Goal: Information Seeking & Learning: Find specific fact

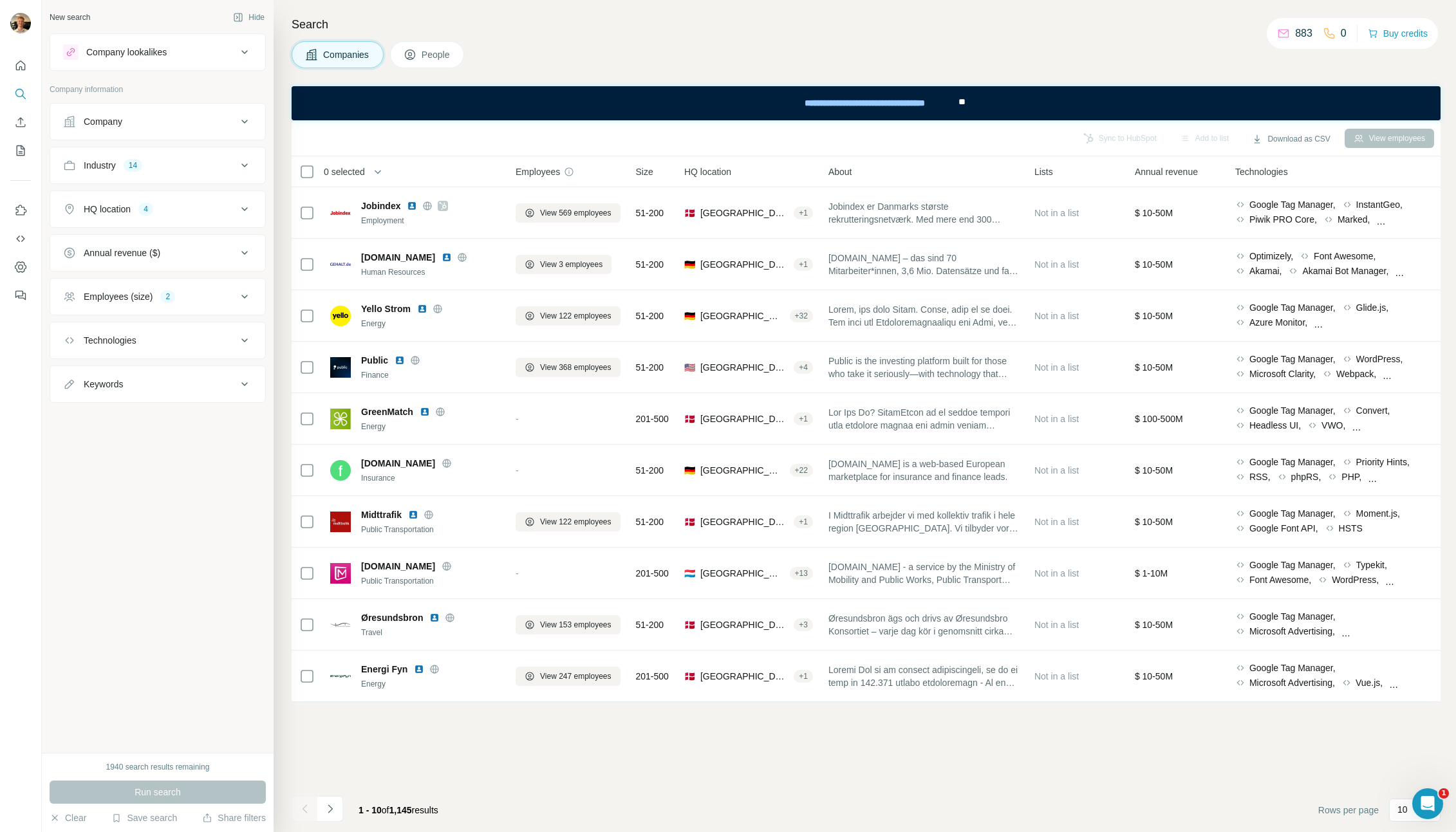
click at [202, 166] on div "Industry 14" at bounding box center [150, 165] width 174 height 13
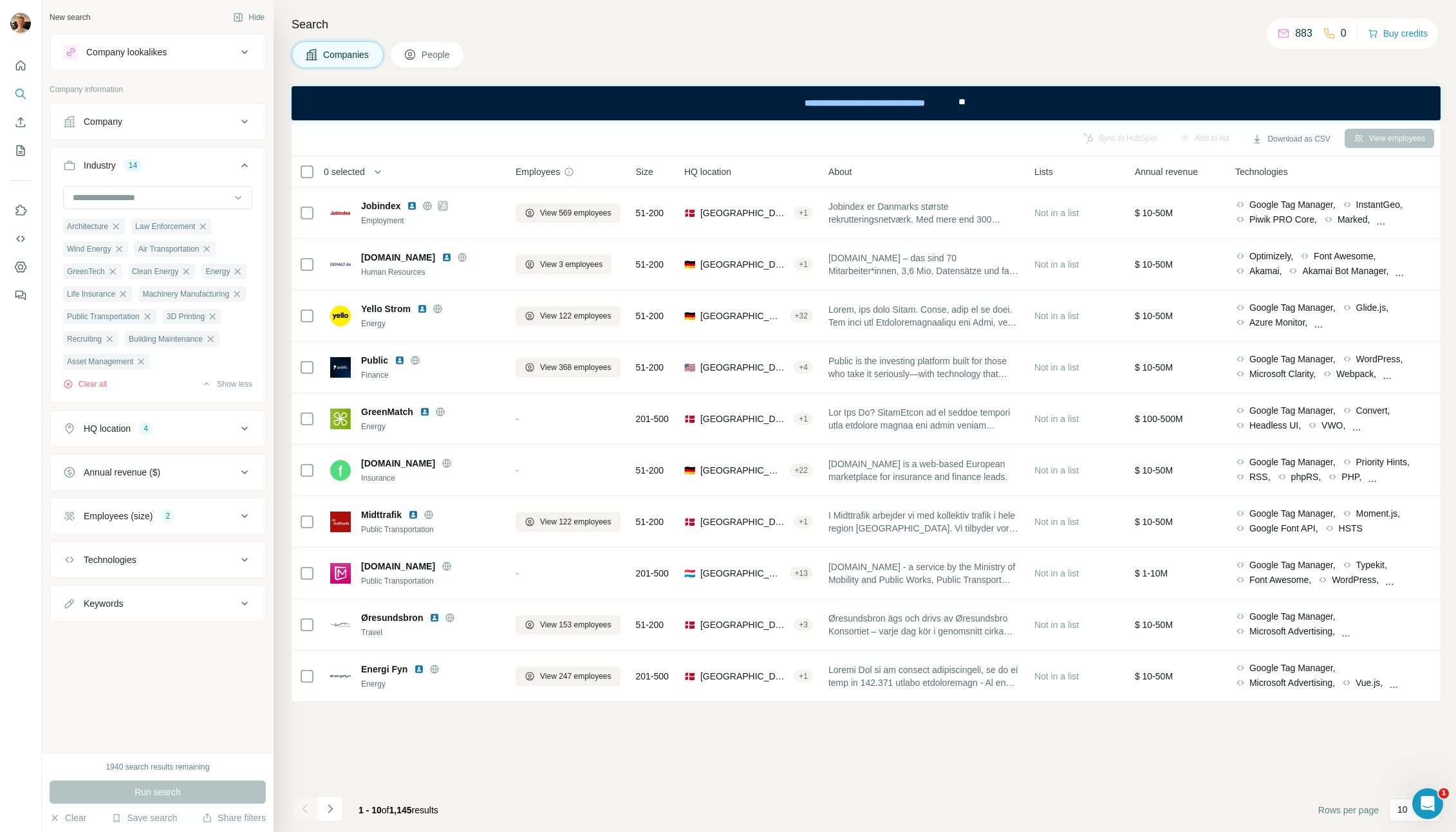
click at [190, 523] on div "Employees (size) 2" at bounding box center [150, 515] width 174 height 13
click at [413, 46] on button "People" at bounding box center [427, 55] width 74 height 27
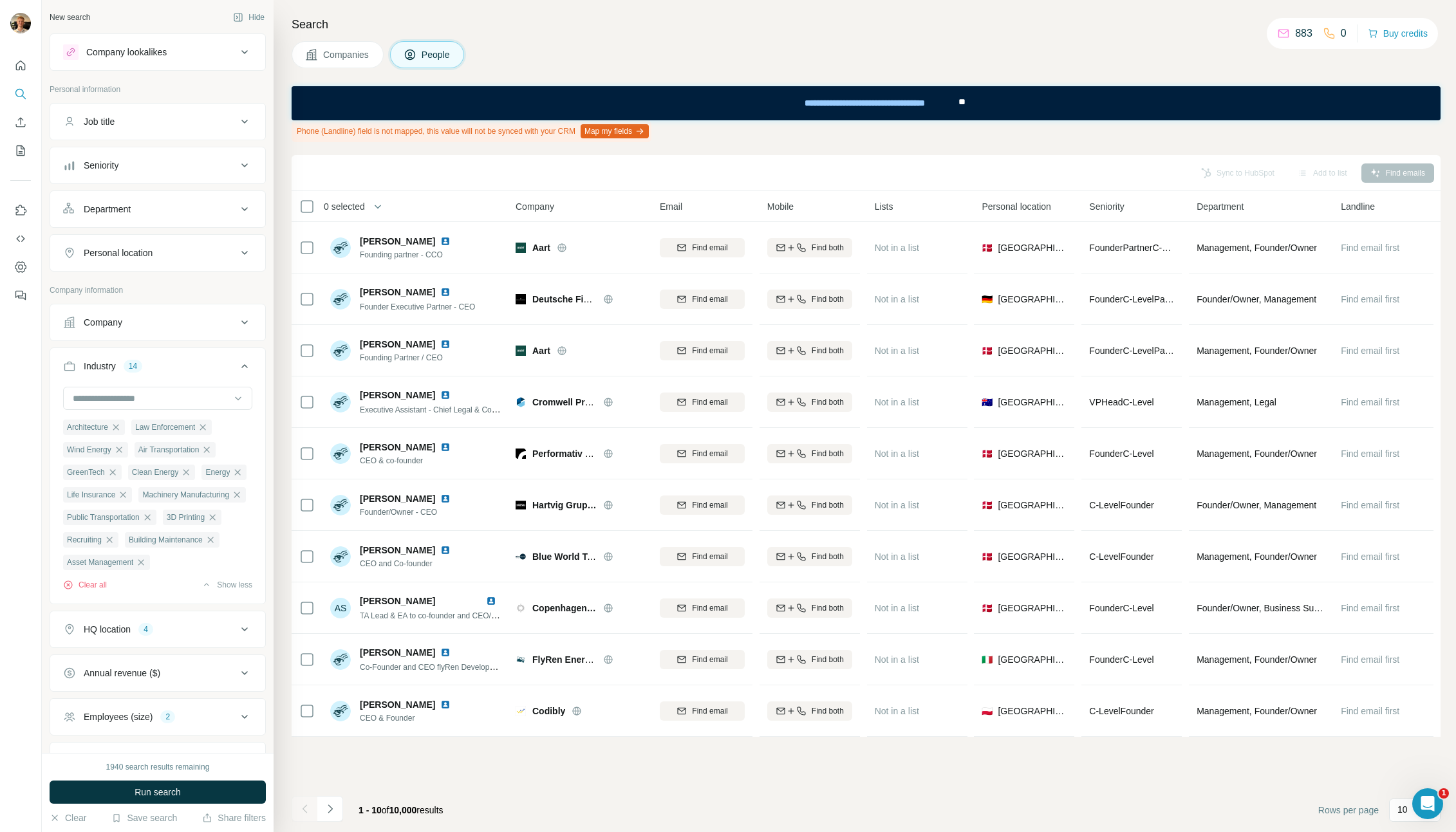
click at [191, 131] on button "Job title" at bounding box center [157, 122] width 215 height 31
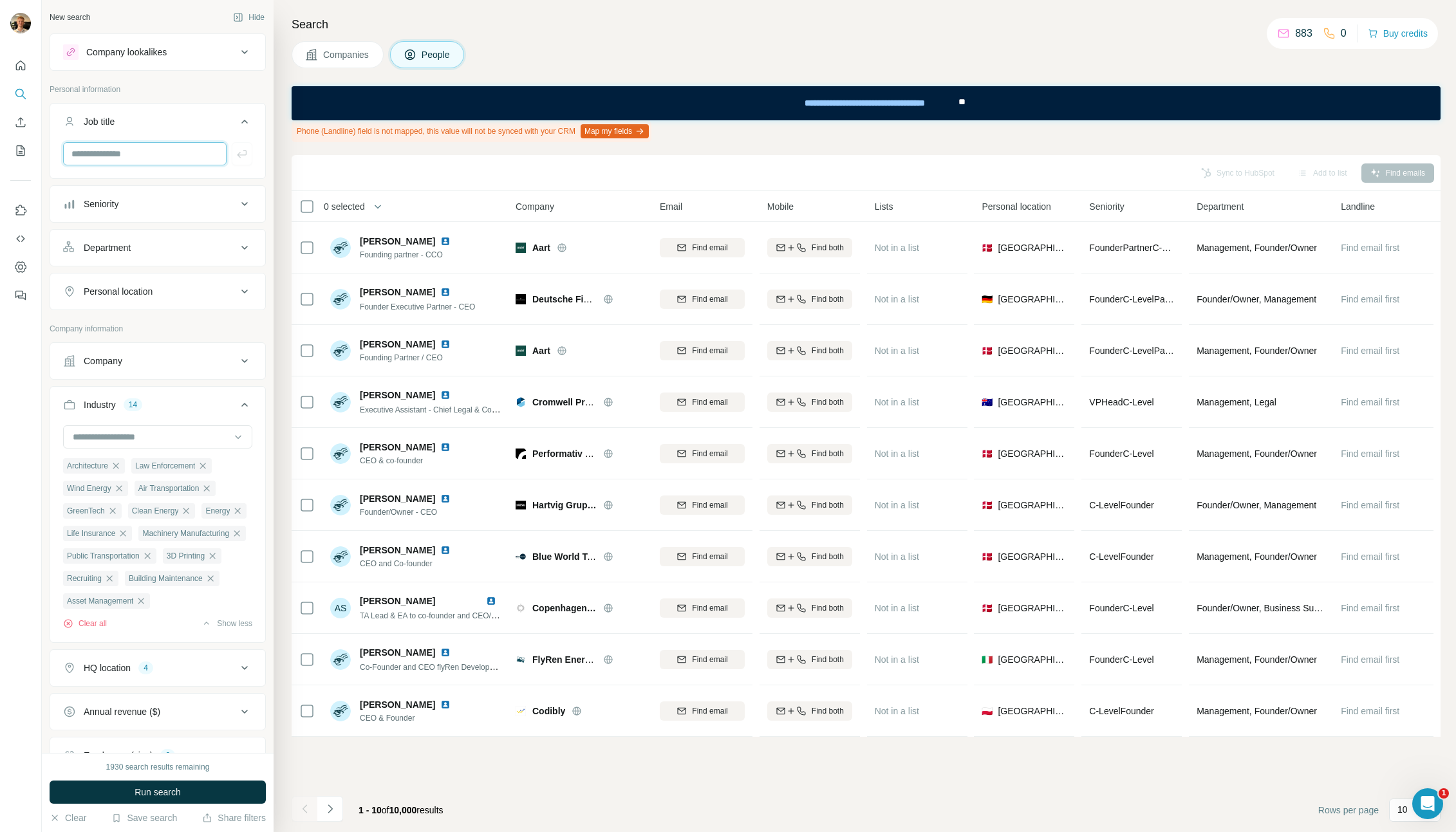
drag, startPoint x: 148, startPoint y: 153, endPoint x: 151, endPoint y: 162, distance: 9.5
click at [148, 153] on input "text" at bounding box center [145, 154] width 164 height 23
type input "***"
click at [255, 792] on button "Run search" at bounding box center [158, 792] width 216 height 23
click at [134, 279] on button "Personal location" at bounding box center [157, 291] width 215 height 31
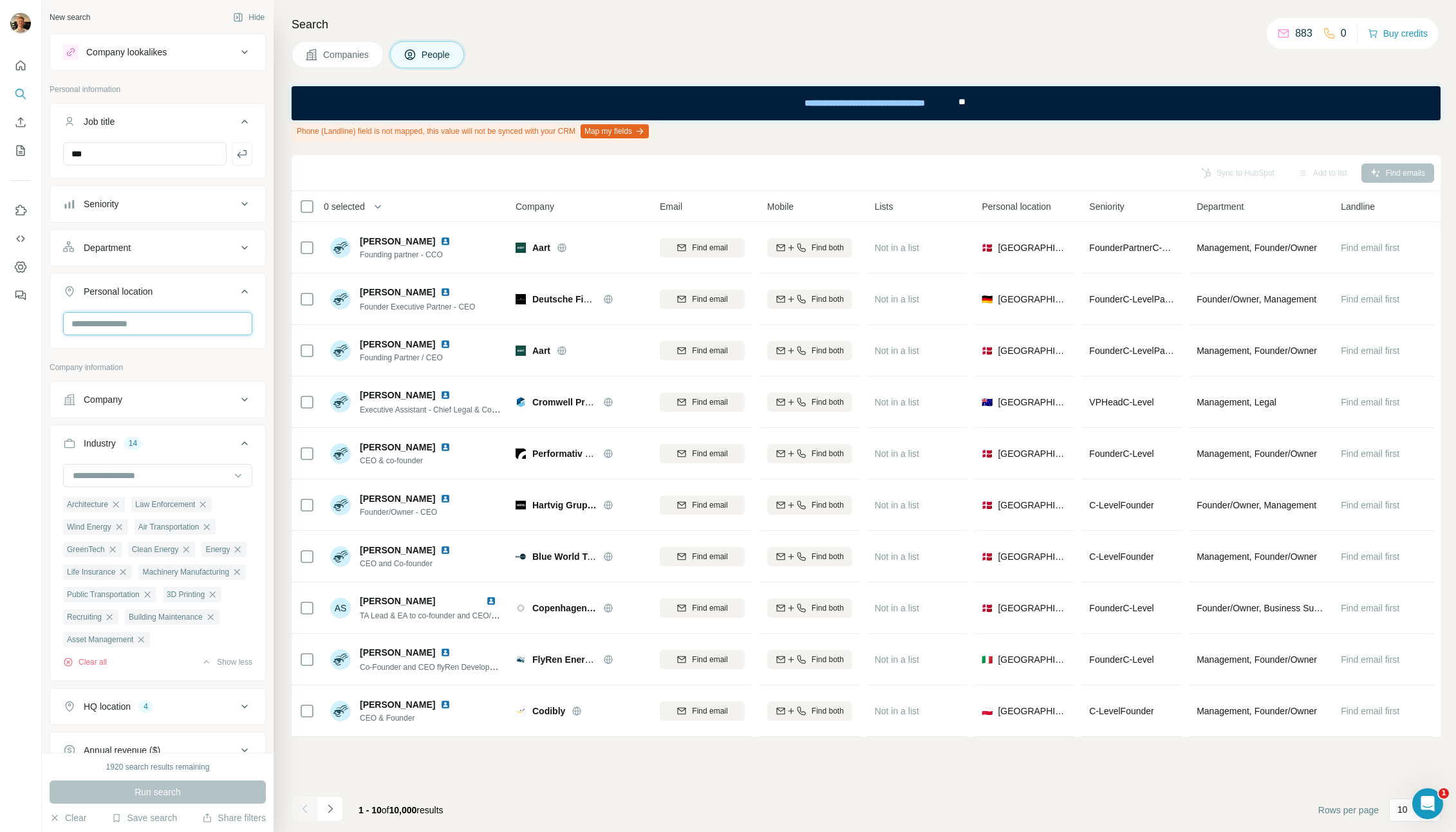
click at [142, 331] on input "text" at bounding box center [158, 323] width 190 height 23
type input "*"
type input "****"
click at [150, 352] on div "🇩🇰 [GEOGRAPHIC_DATA]" at bounding box center [152, 357] width 158 height 15
click at [150, 359] on div "🇩🇰 [GEOGRAPHIC_DATA]" at bounding box center [152, 357] width 158 height 15
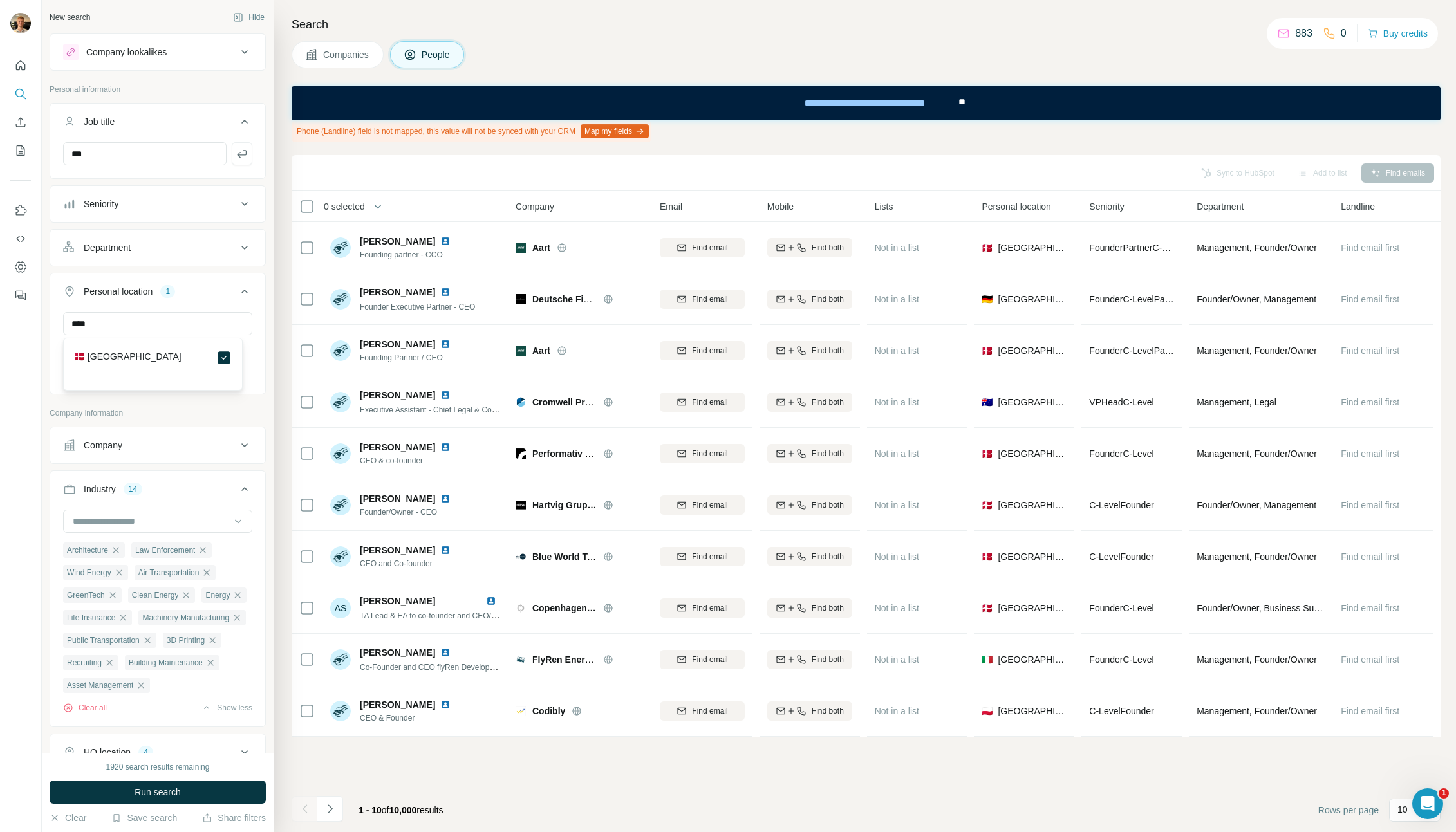
click at [237, 289] on icon at bounding box center [244, 291] width 15 height 15
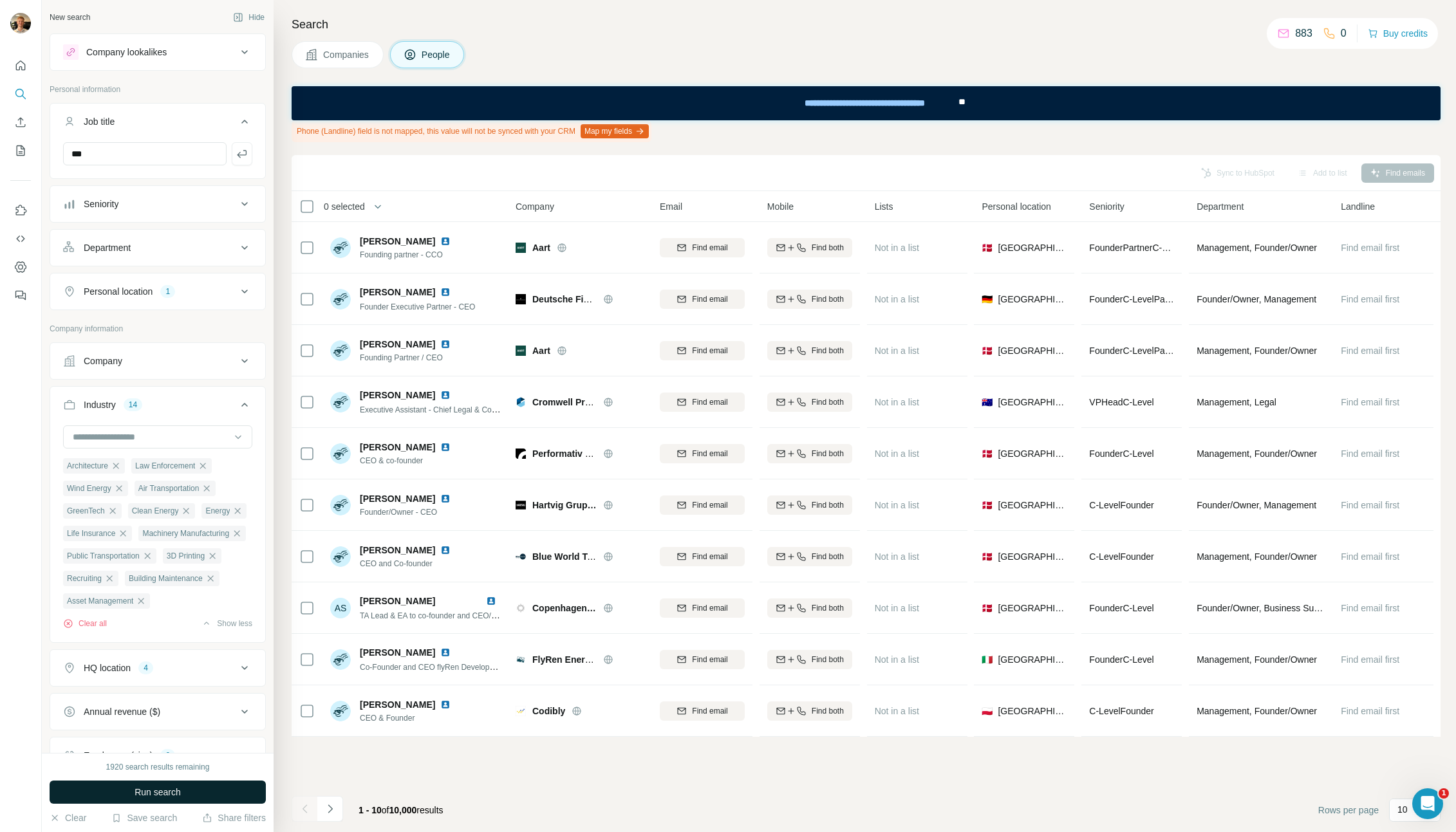
click at [243, 792] on button "Run search" at bounding box center [158, 792] width 216 height 23
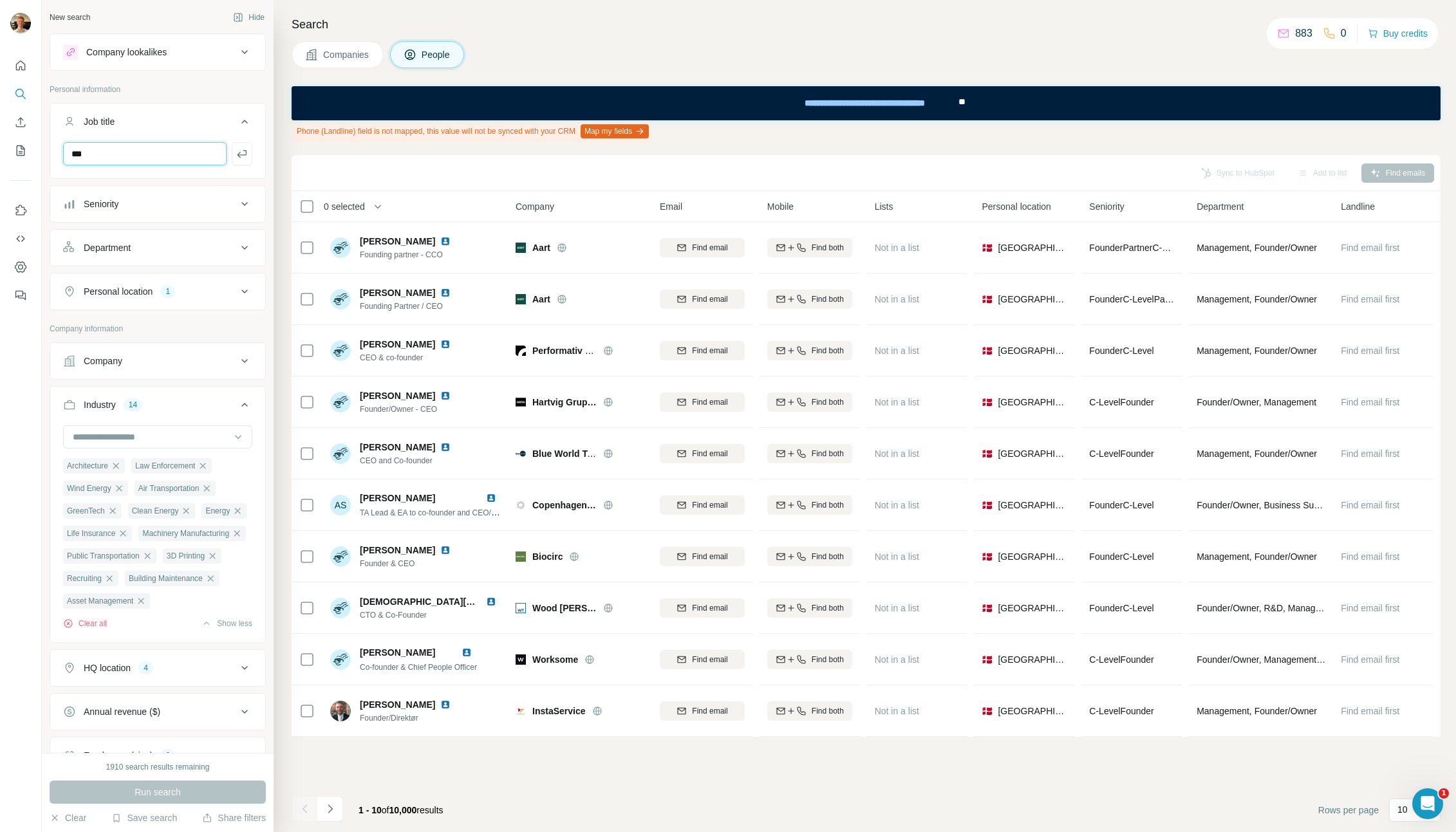
click at [148, 162] on input "***" at bounding box center [145, 154] width 164 height 23
click at [240, 150] on button "button" at bounding box center [241, 154] width 21 height 23
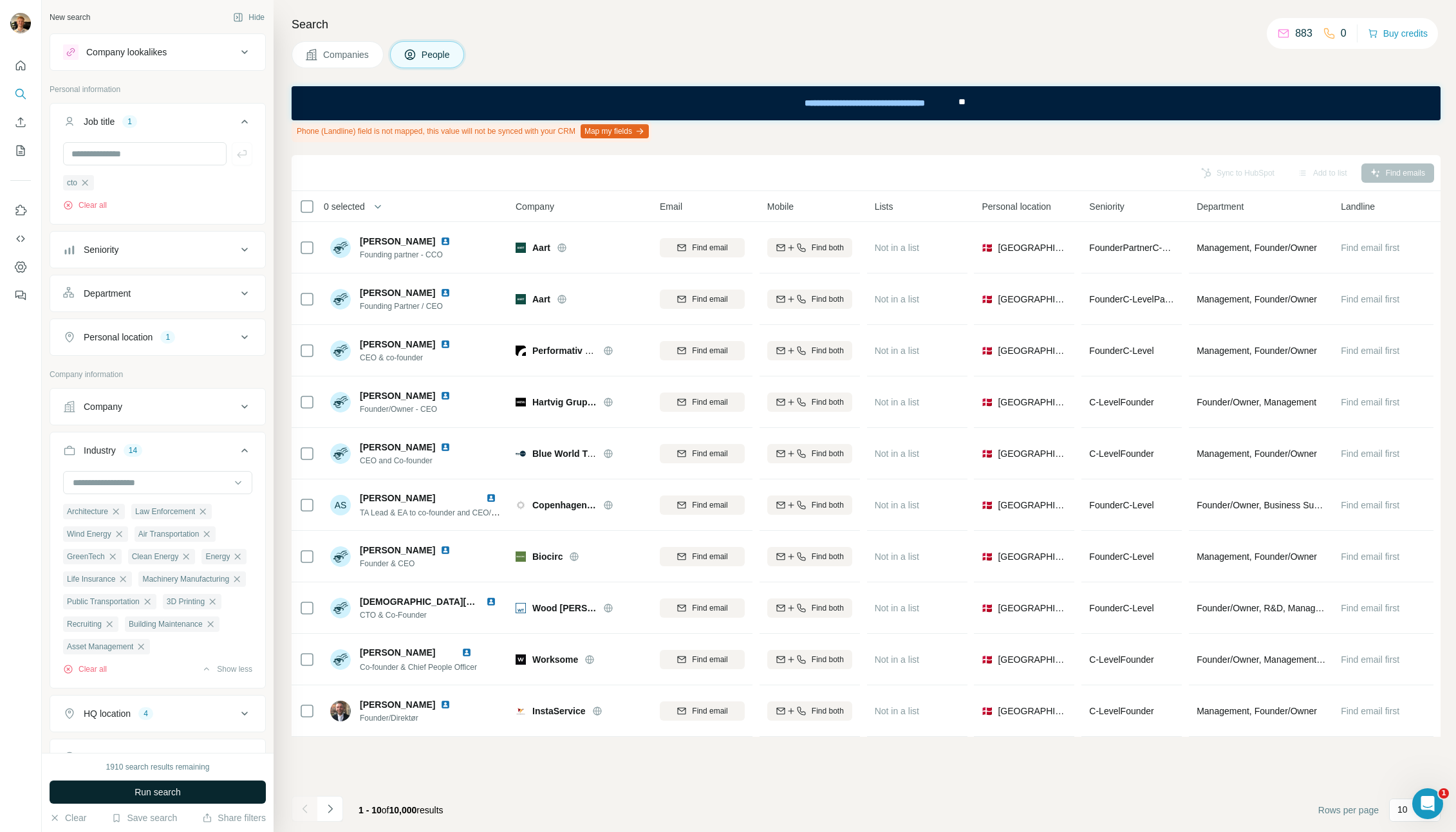
click at [233, 795] on button "Run search" at bounding box center [158, 792] width 216 height 23
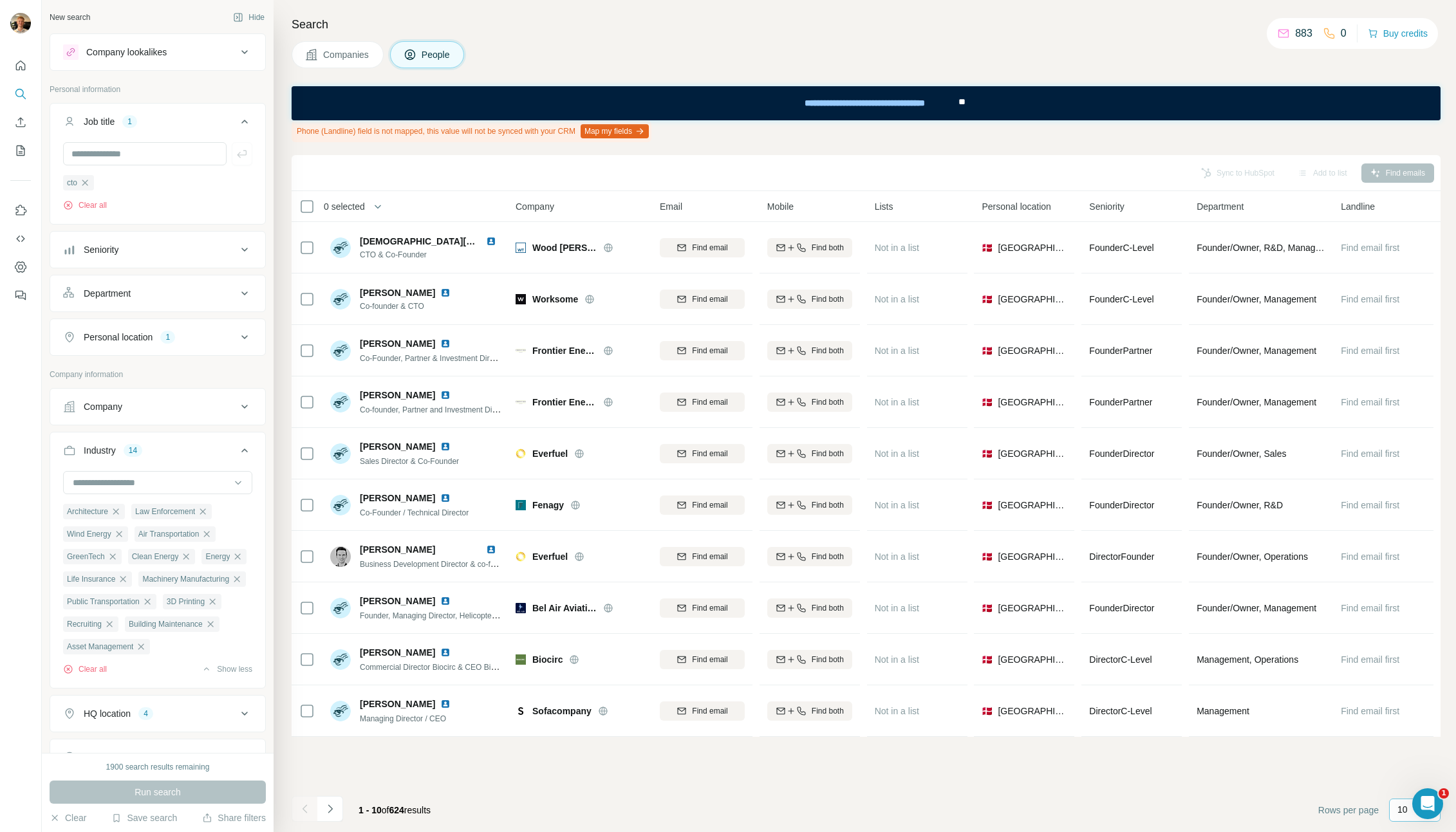
click at [1401, 807] on p "10" at bounding box center [1402, 809] width 10 height 13
click at [1405, 712] on p "60" at bounding box center [1405, 712] width 10 height 13
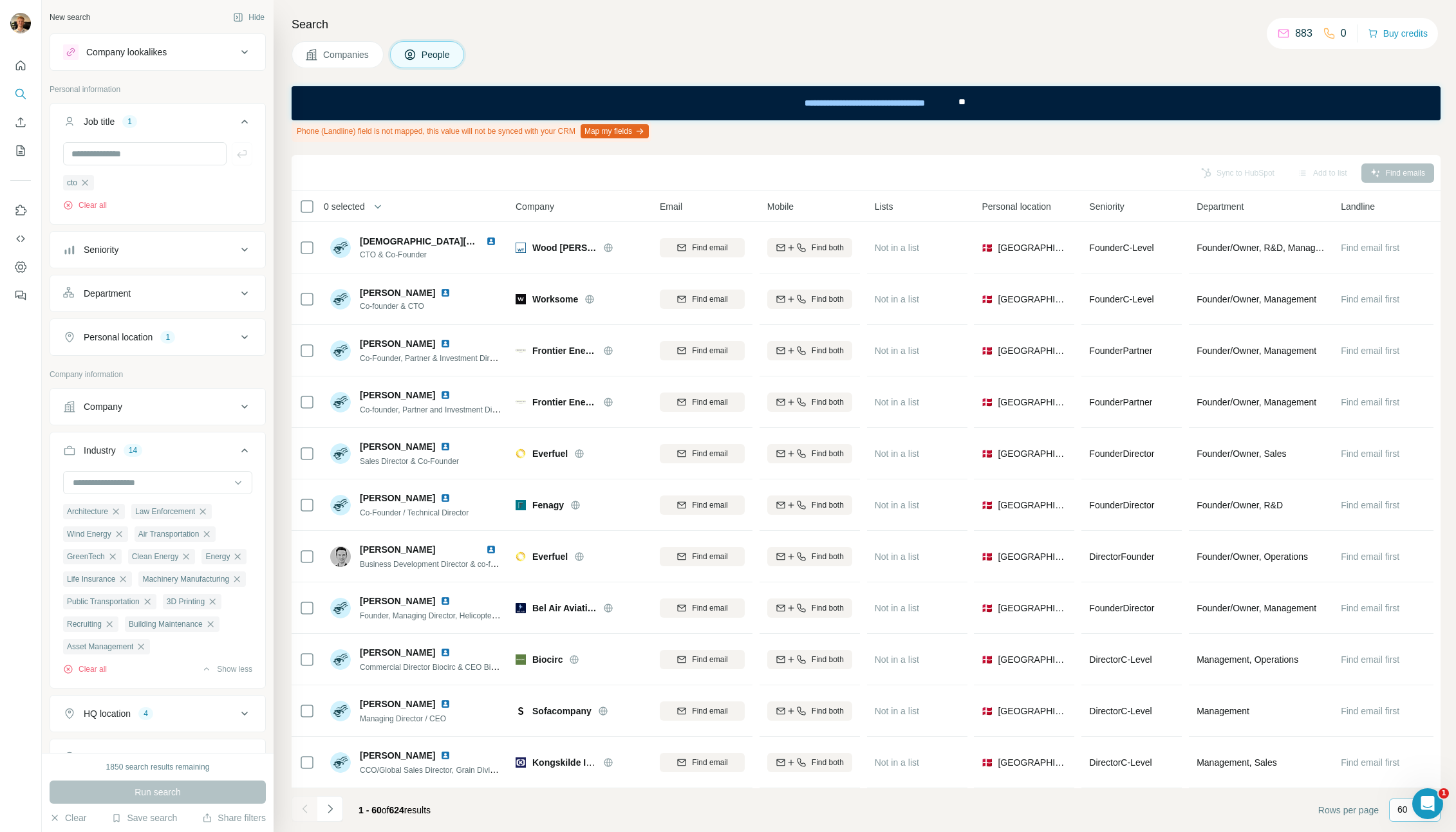
click at [98, 345] on button "Personal location 1" at bounding box center [157, 337] width 215 height 31
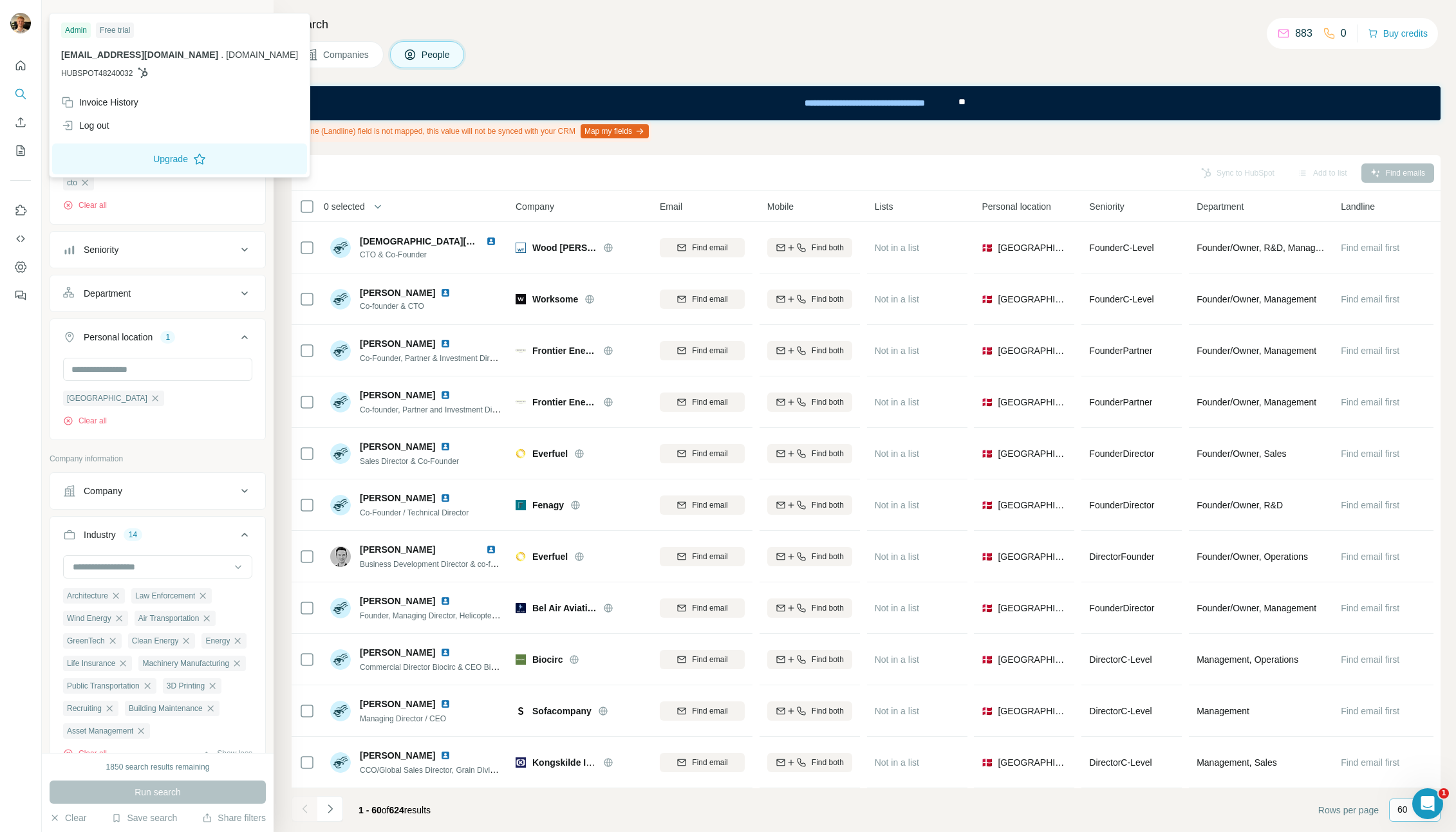
click at [148, 72] on icon at bounding box center [143, 72] width 10 height 10
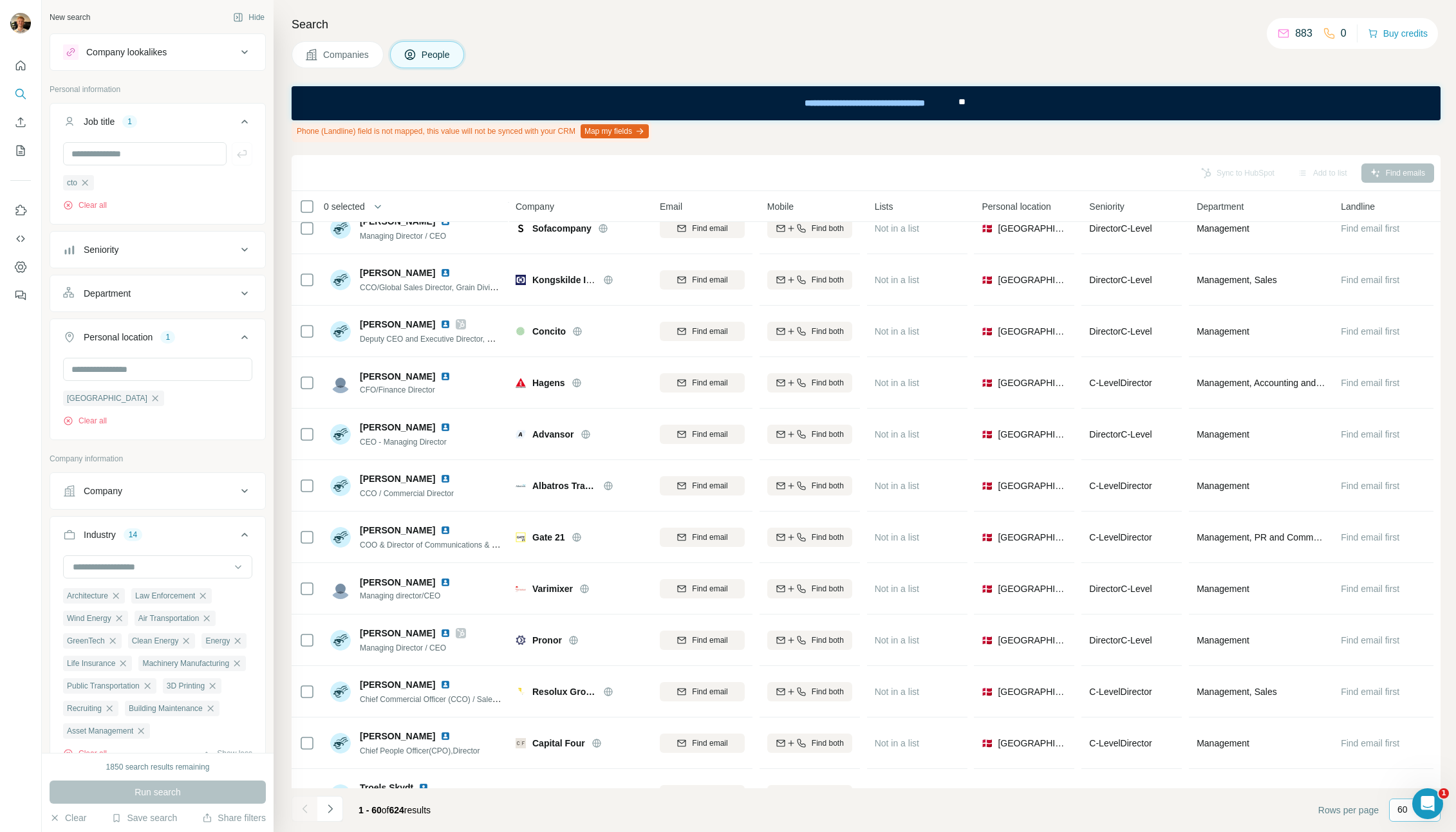
scroll to position [579, 0]
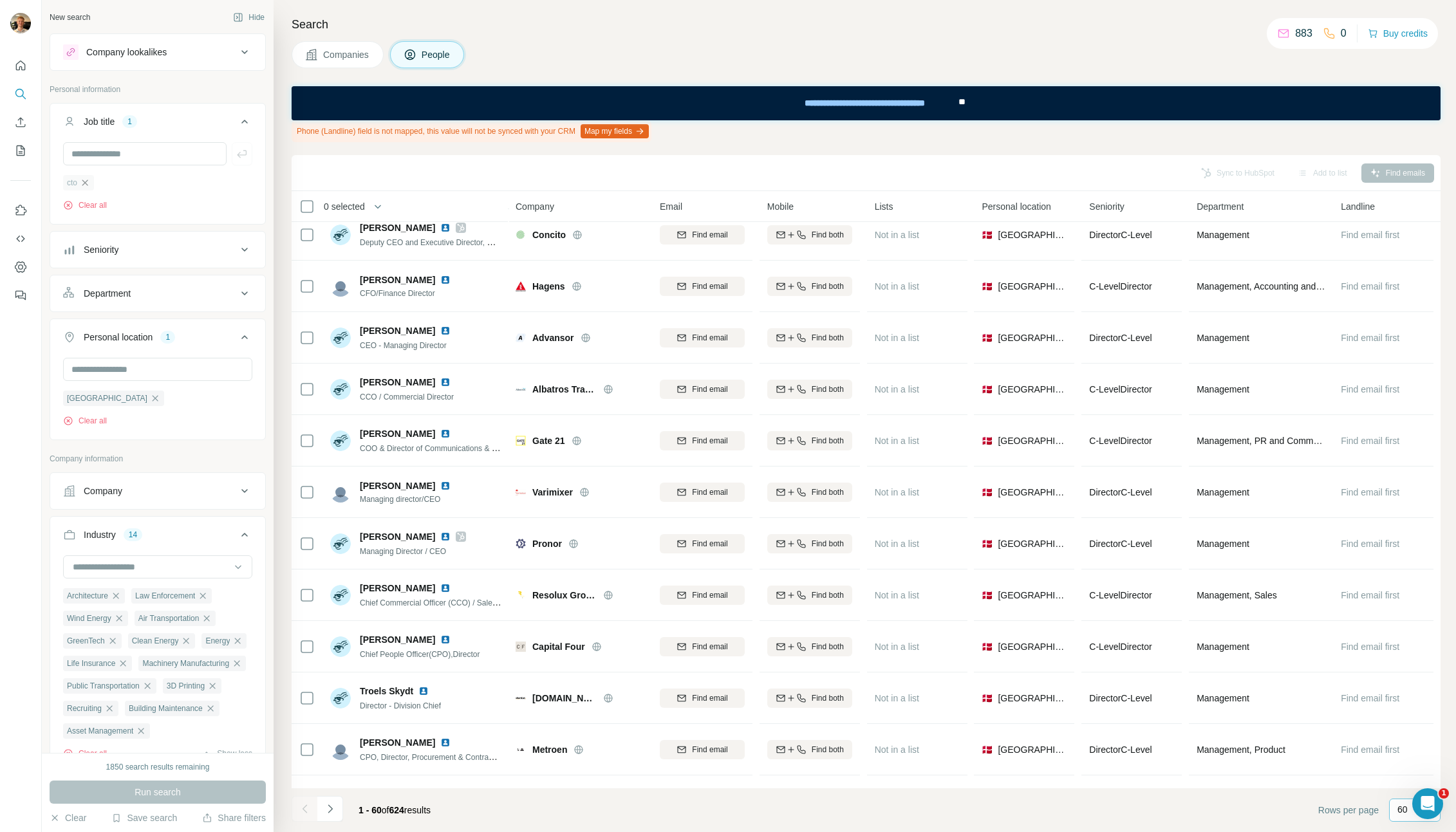
click at [86, 185] on icon "button" at bounding box center [84, 182] width 10 height 10
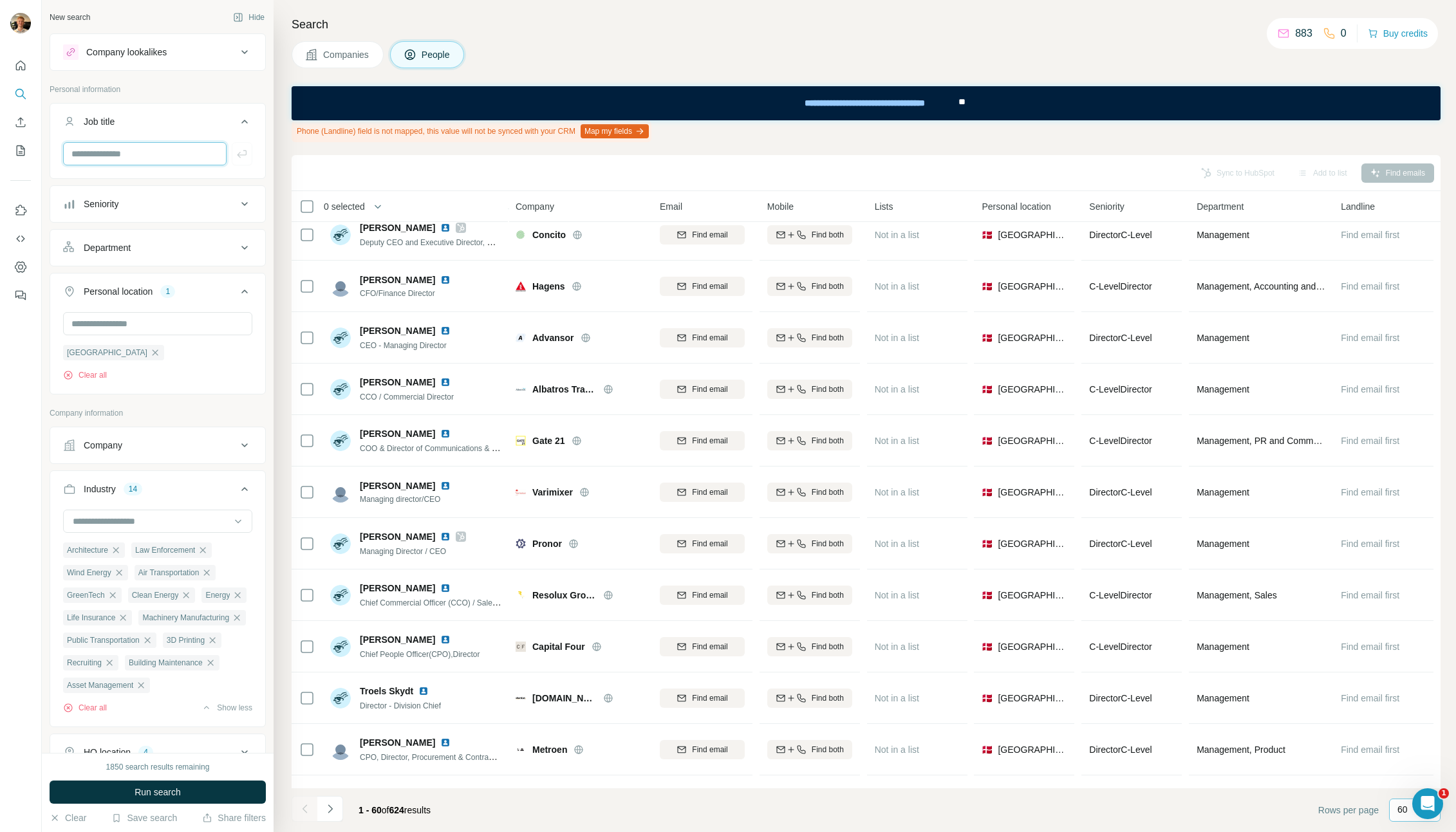
click at [96, 156] on input "text" at bounding box center [145, 154] width 164 height 23
type input "*******"
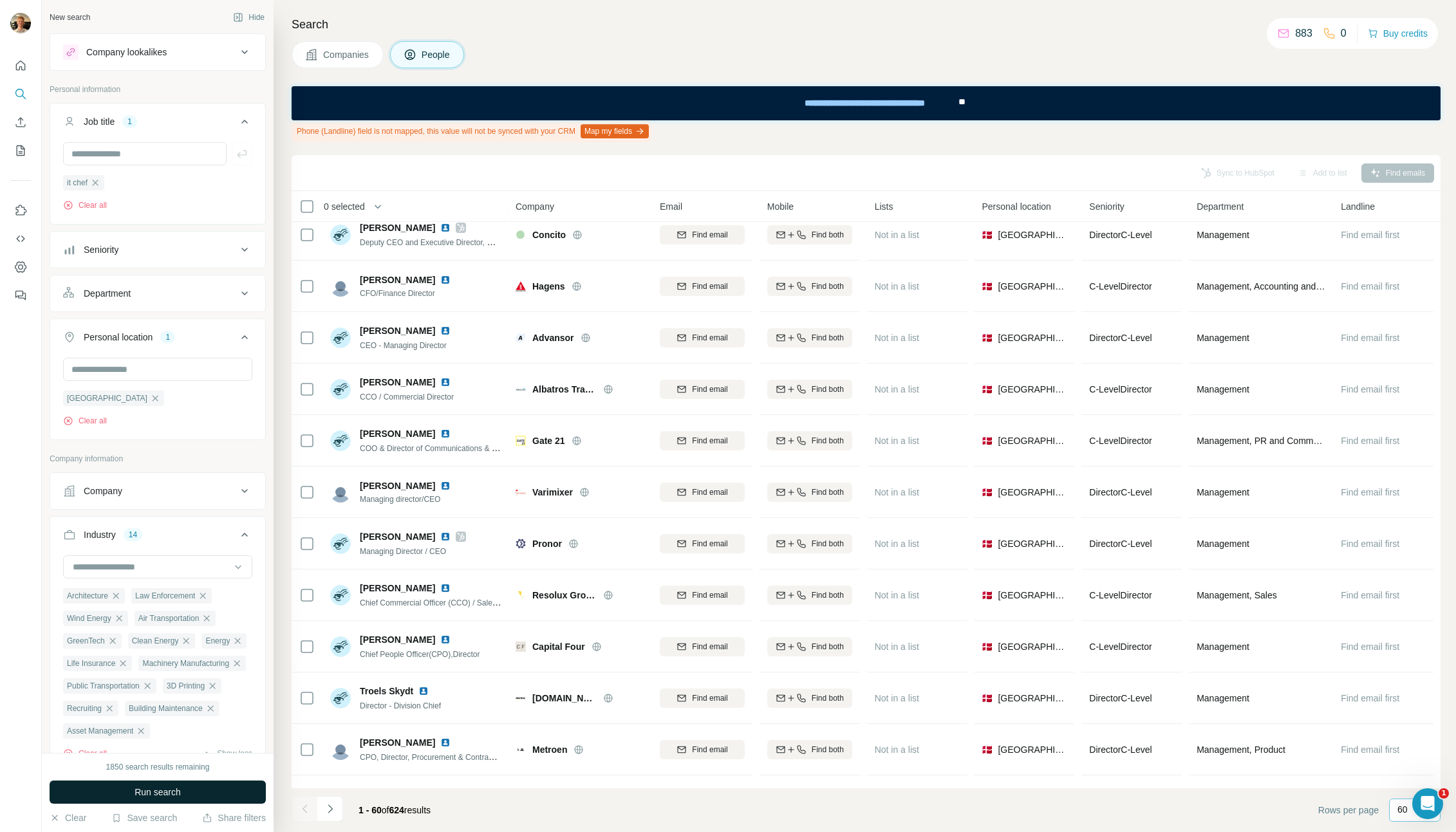
click at [168, 787] on span "Run search" at bounding box center [158, 792] width 47 height 13
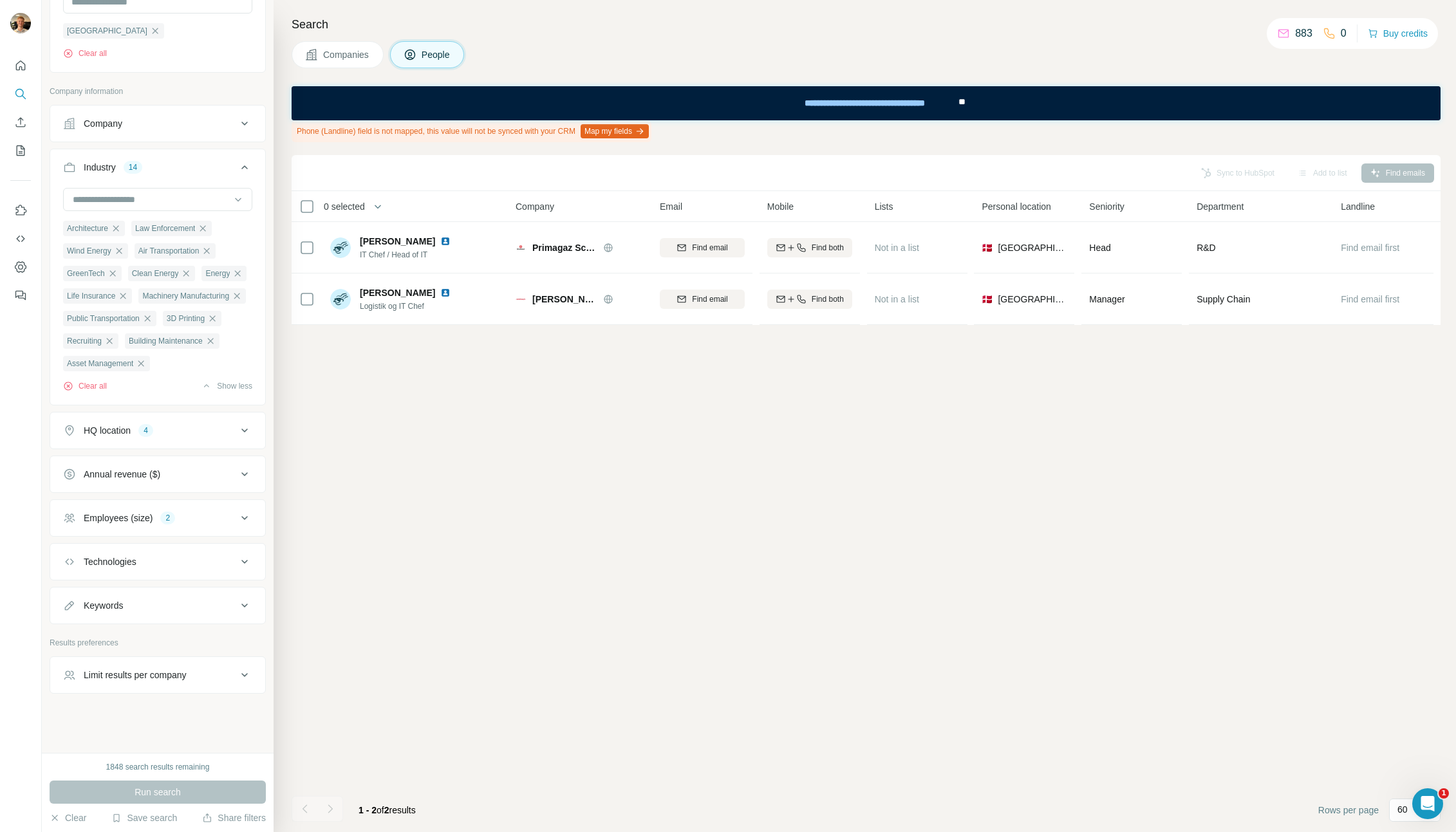
scroll to position [396, 0]
click at [185, 509] on button "Employees (size) 2" at bounding box center [157, 518] width 215 height 31
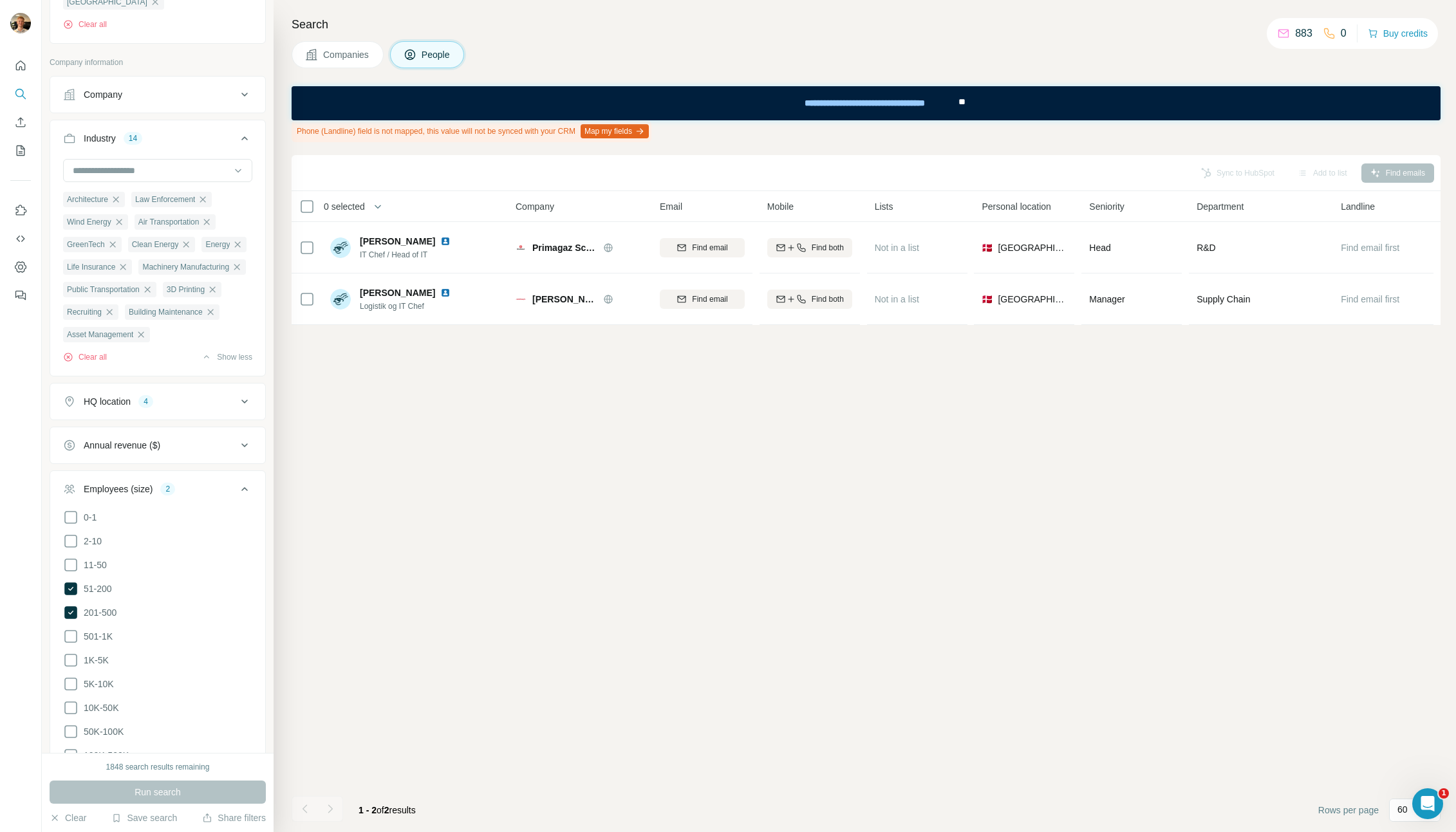
click at [185, 509] on button "Employees (size) 2" at bounding box center [157, 491] width 215 height 36
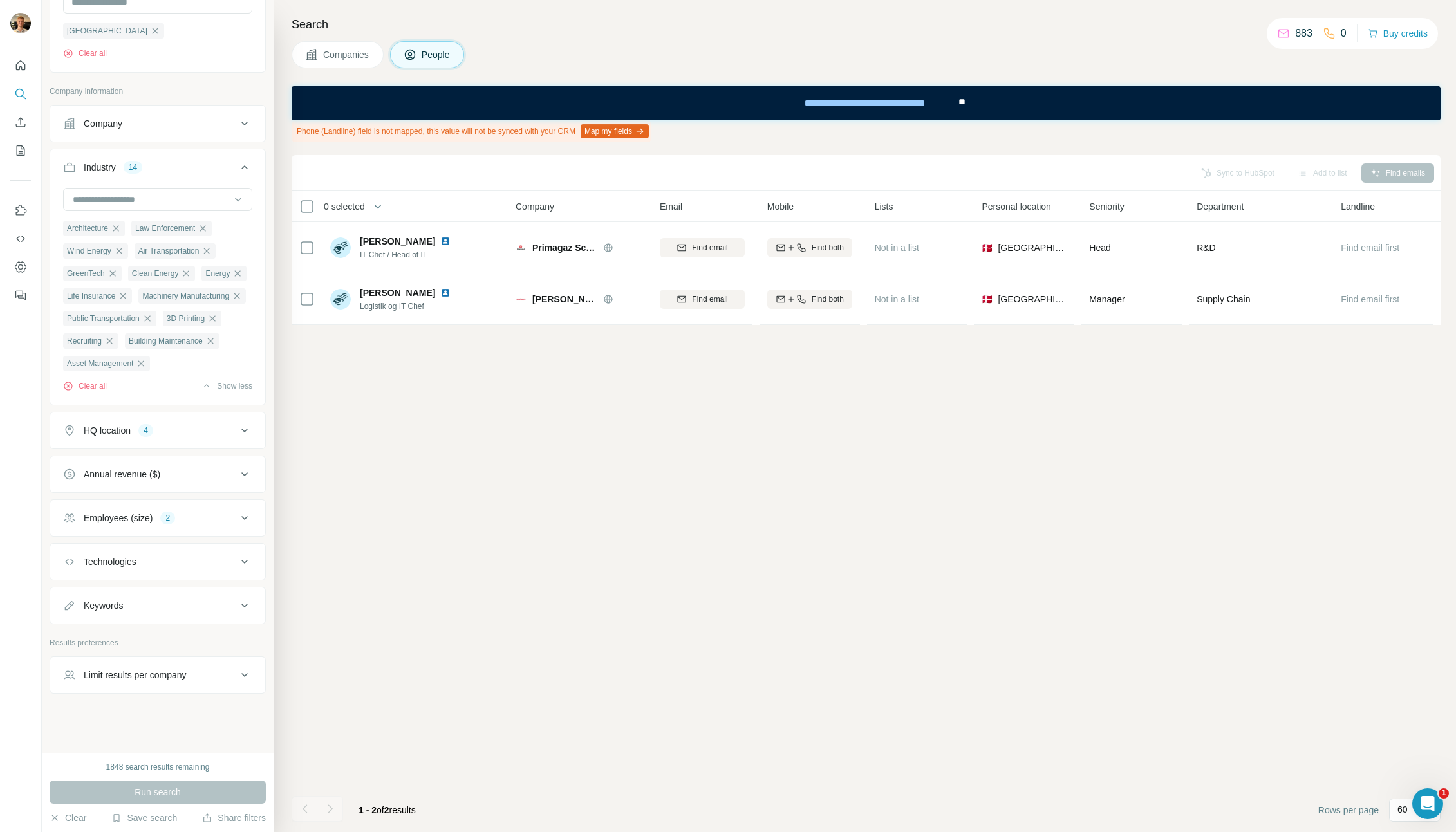
click at [158, 417] on button "HQ location 4" at bounding box center [157, 430] width 215 height 31
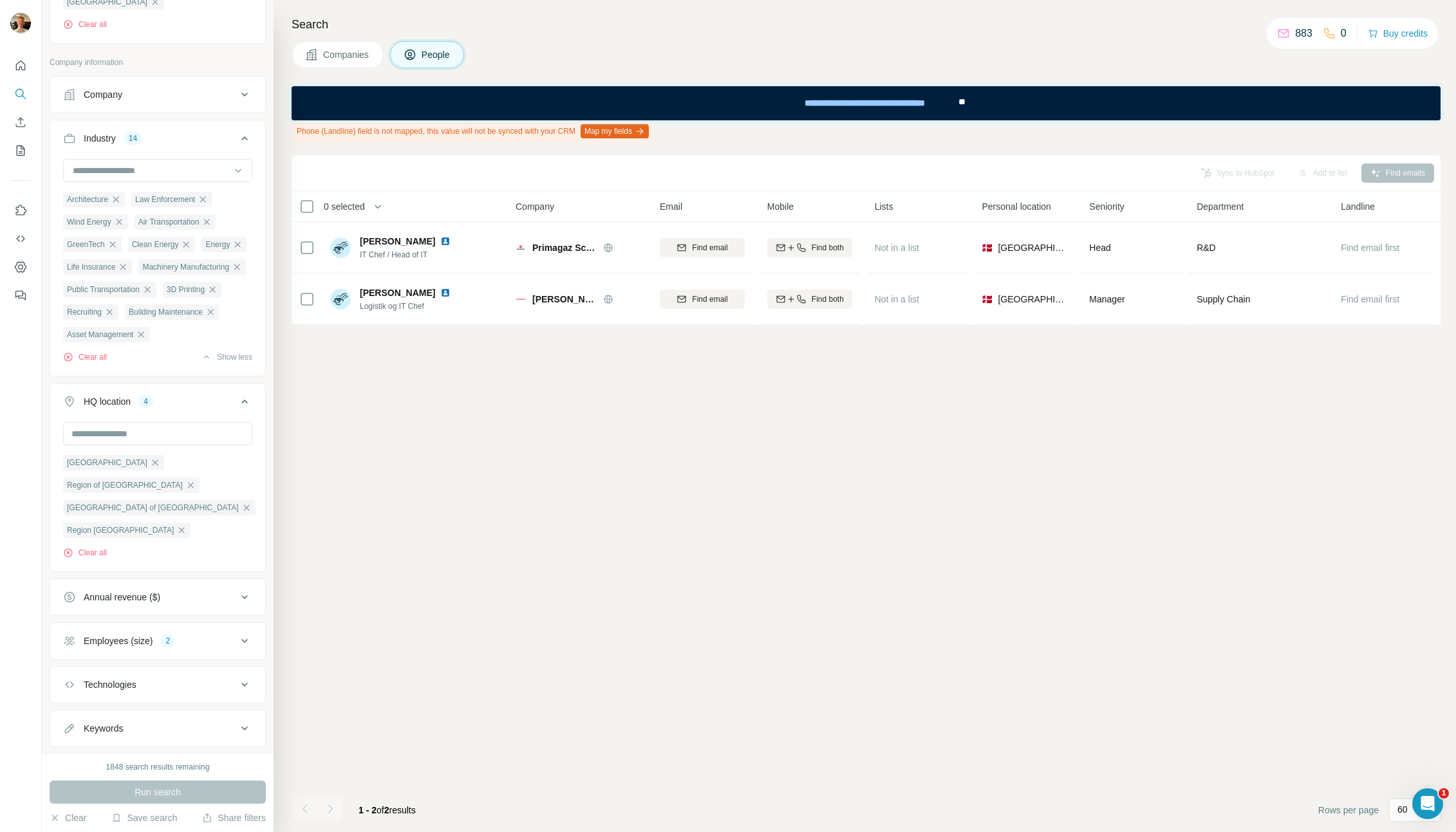
click at [158, 420] on button "HQ location 4" at bounding box center [157, 404] width 215 height 36
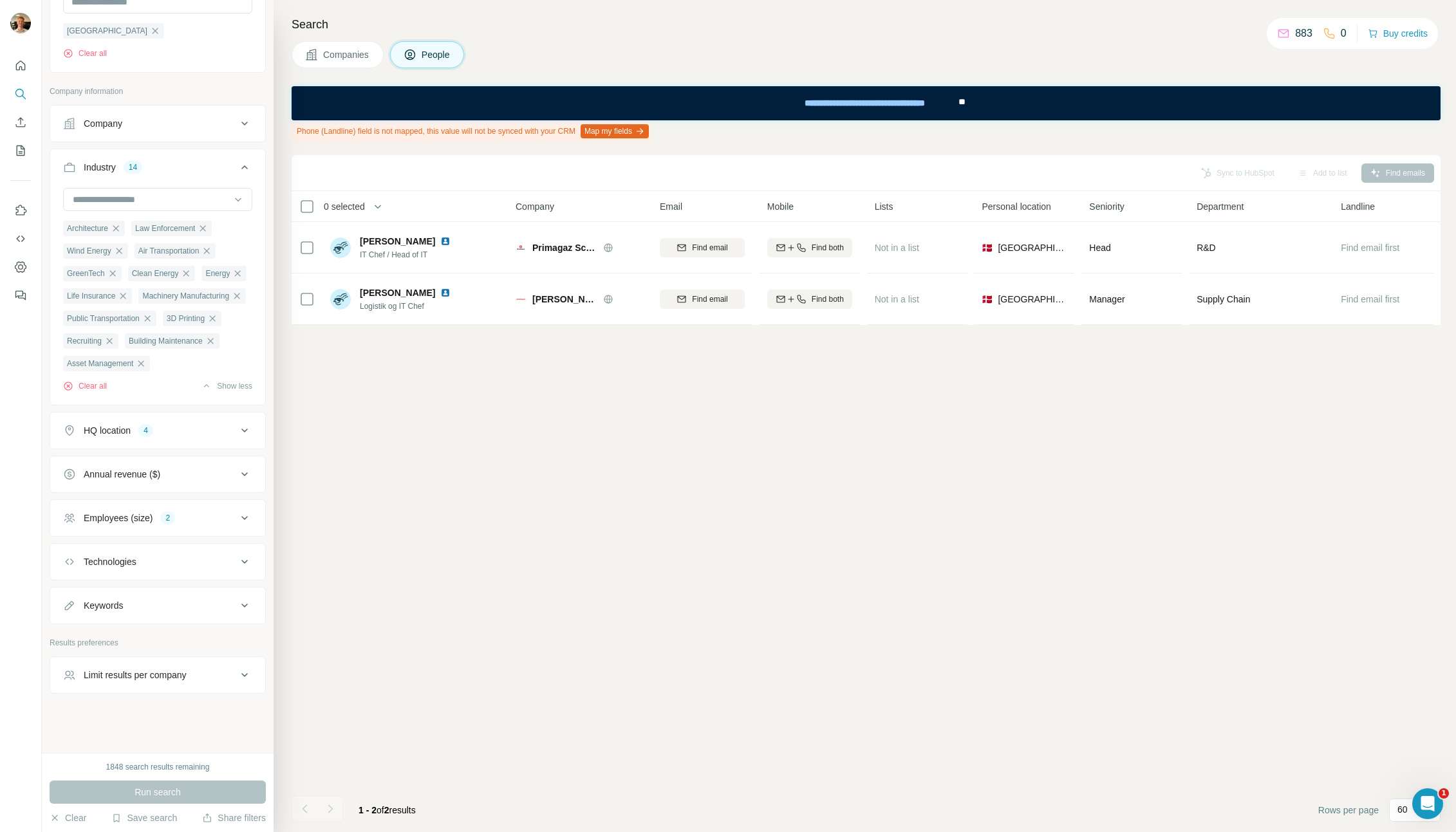
click at [122, 426] on div "HQ location" at bounding box center [107, 430] width 47 height 13
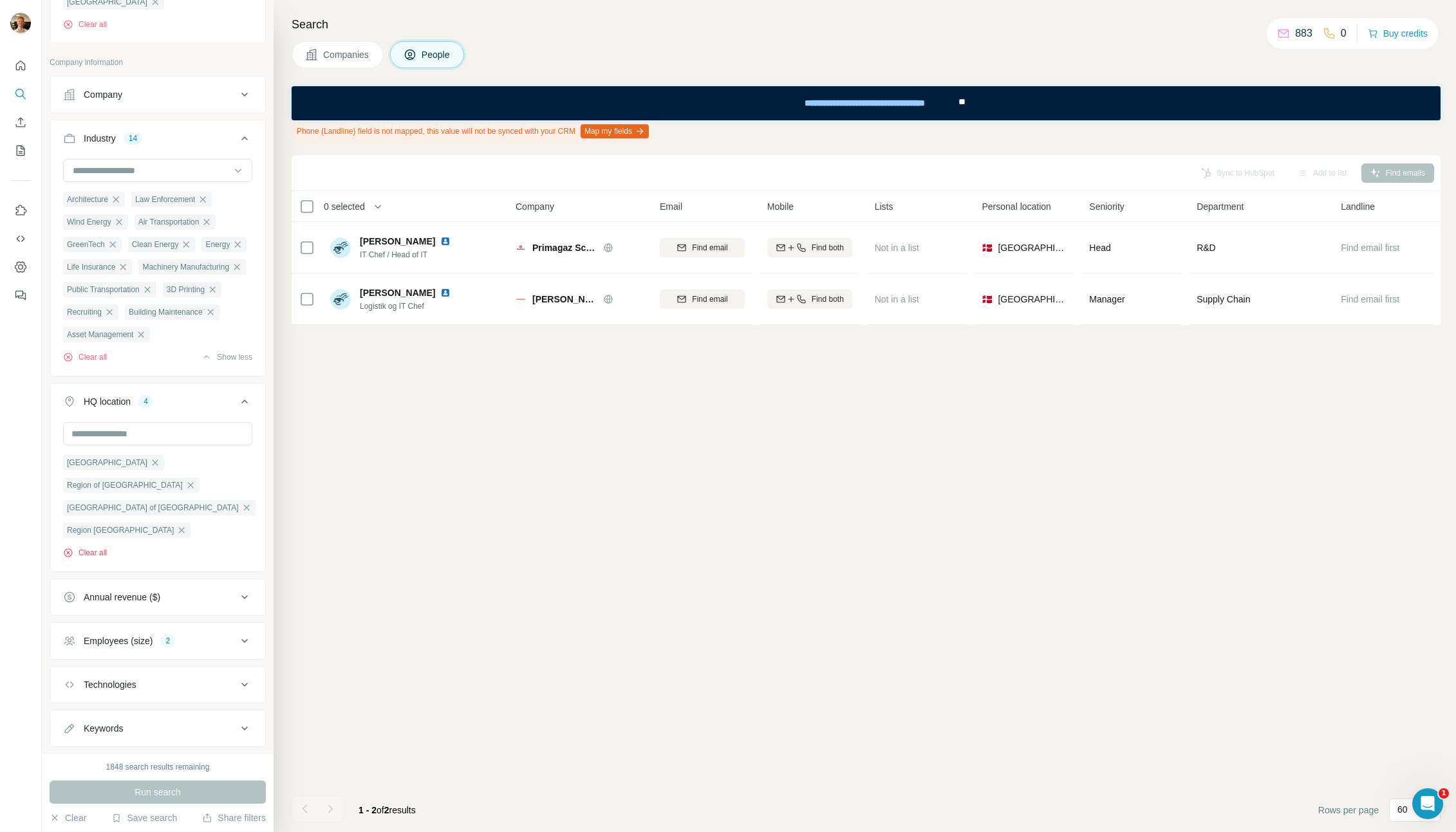
click at [92, 559] on button "Clear all" at bounding box center [85, 553] width 44 height 11
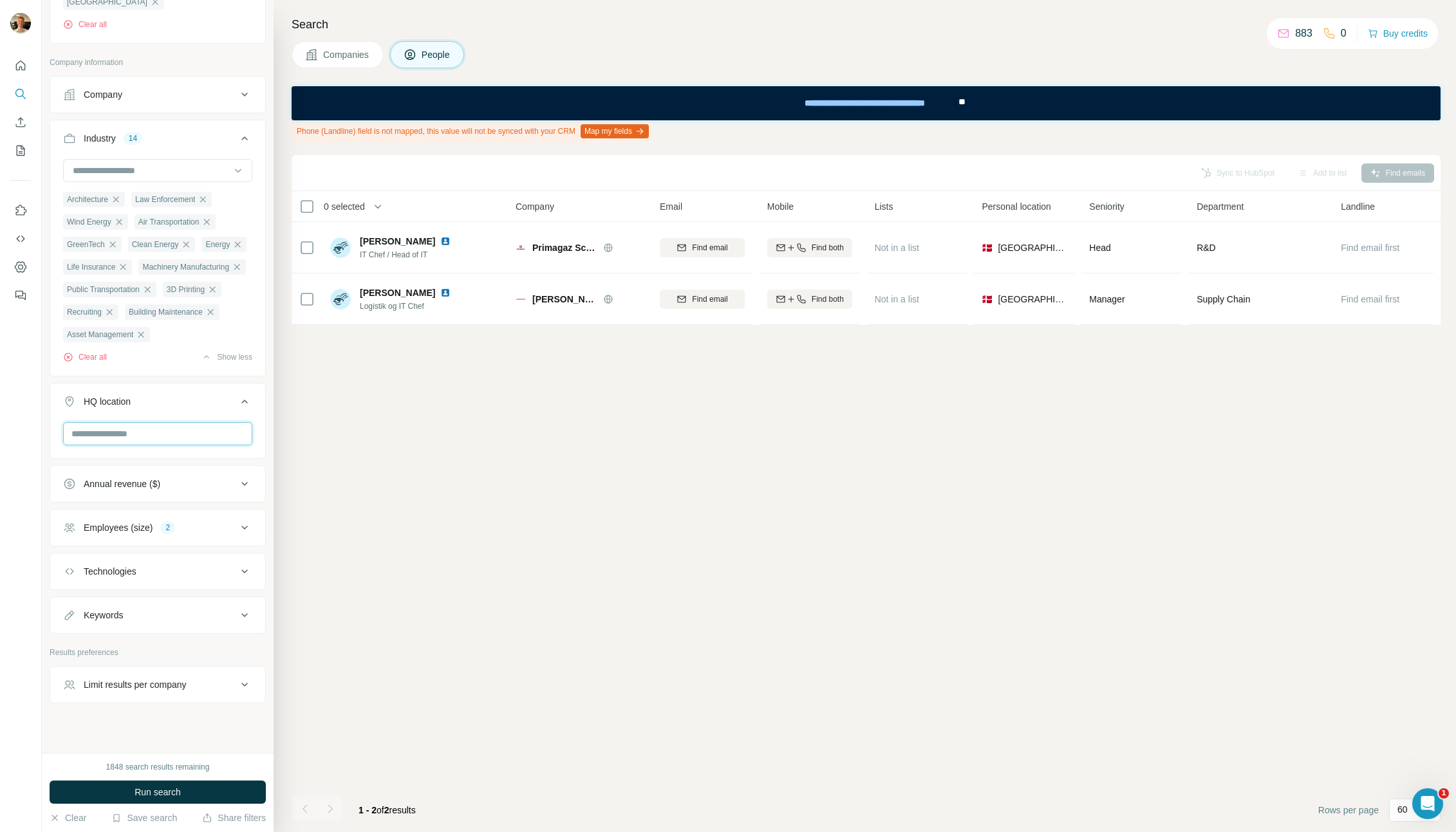
click at [119, 446] on input "text" at bounding box center [158, 434] width 190 height 23
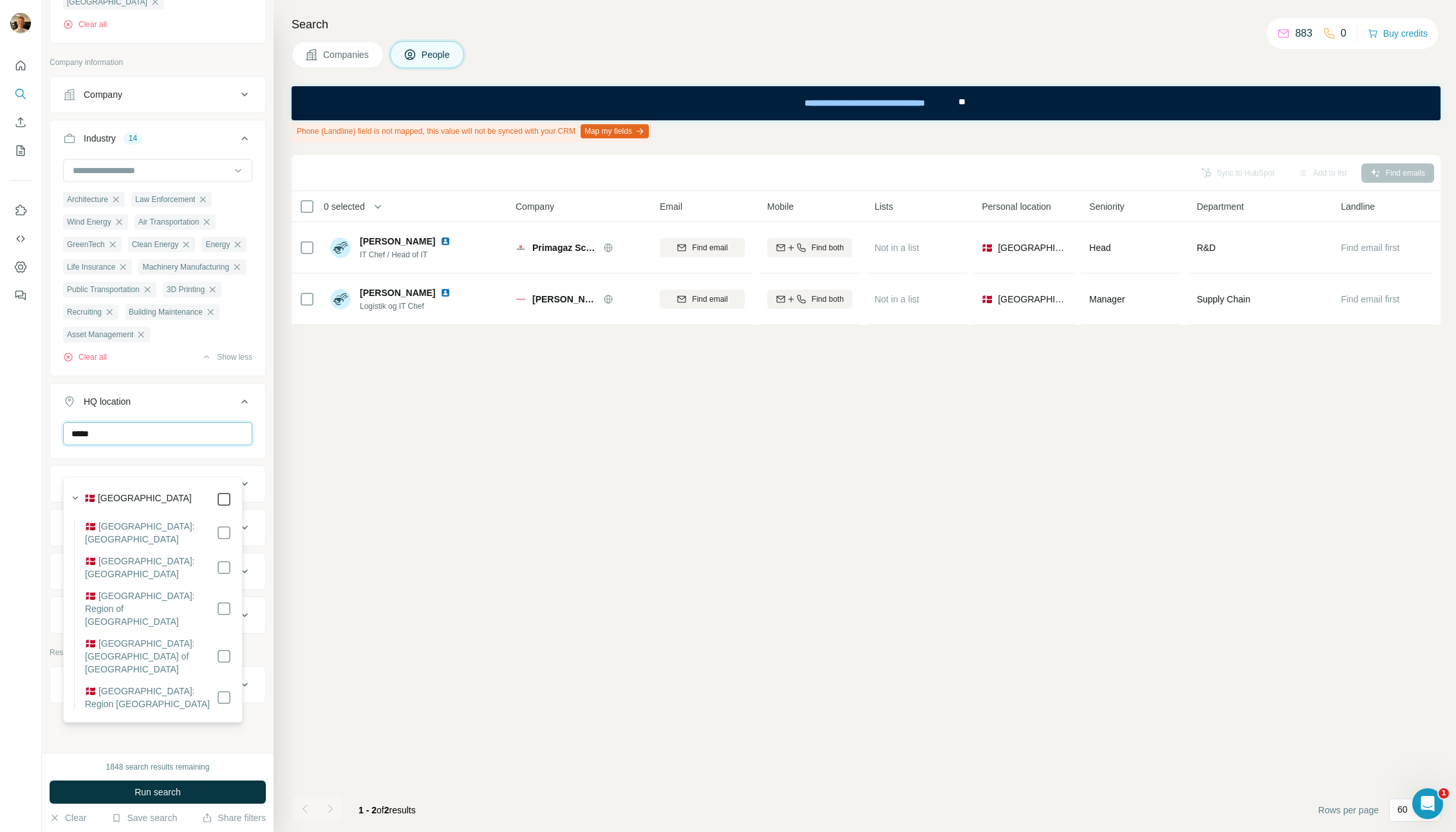
type input "*****"
click at [258, 795] on button "Run search" at bounding box center [158, 792] width 216 height 23
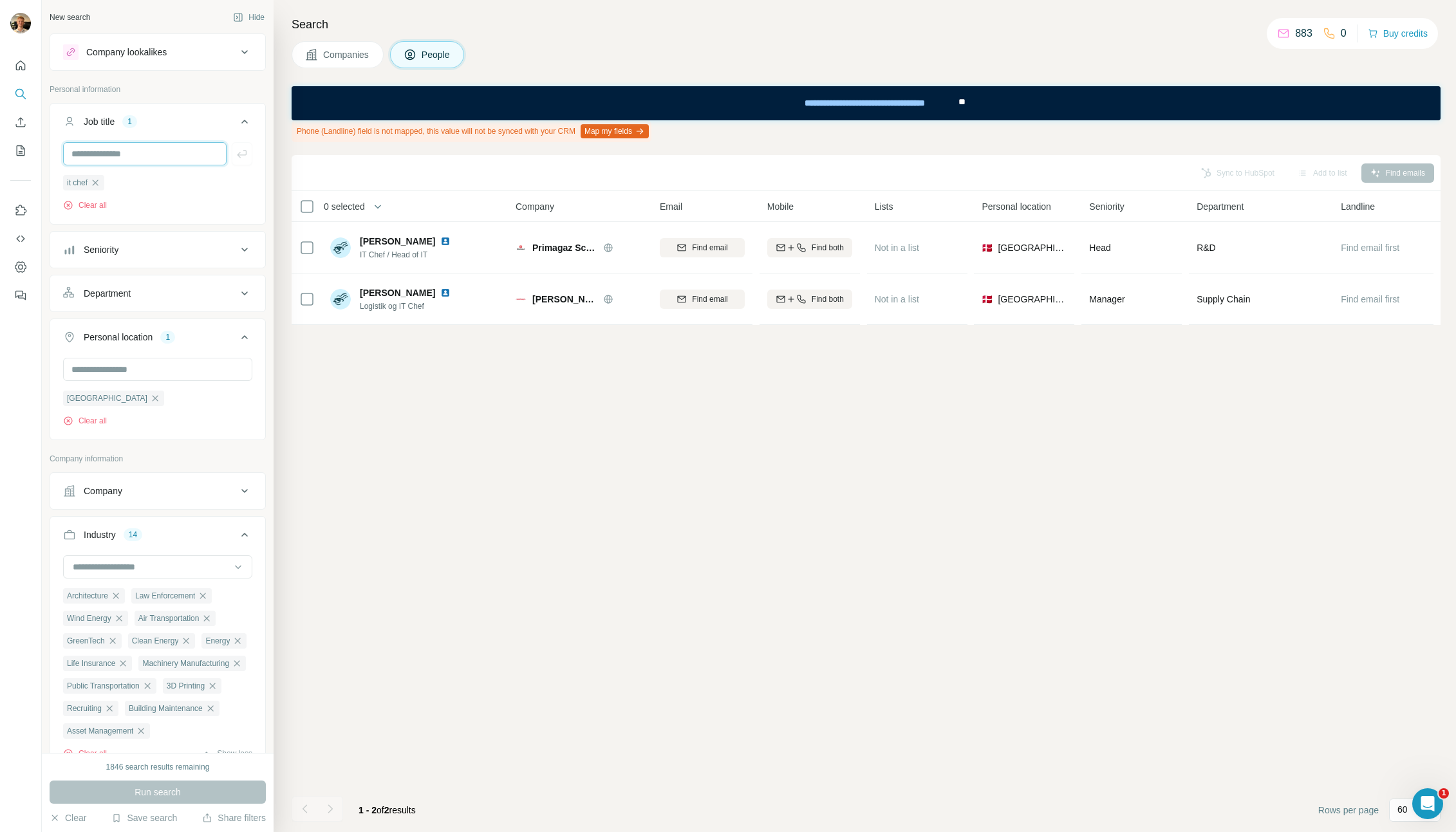
click at [121, 154] on input "text" at bounding box center [145, 154] width 164 height 23
type input "**********"
drag, startPoint x: 132, startPoint y: 154, endPoint x: 112, endPoint y: 174, distance: 28.3
click at [113, 168] on div "**********" at bounding box center [158, 177] width 190 height 69
click at [130, 152] on input "**********" at bounding box center [145, 154] width 164 height 23
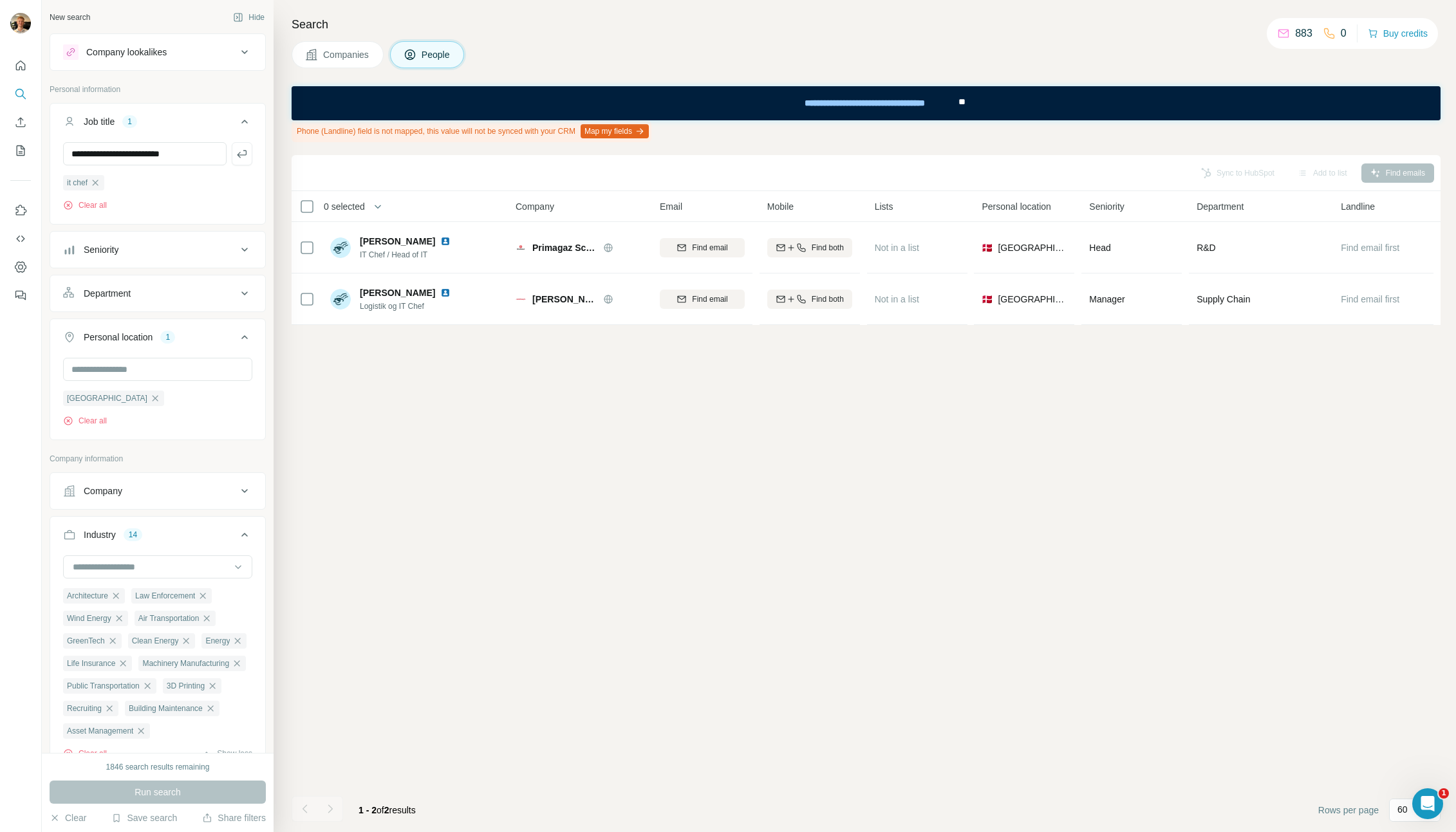
click at [218, 157] on div "**********" at bounding box center [158, 154] width 190 height 23
click at [235, 151] on icon "button" at bounding box center [241, 154] width 13 height 13
click at [167, 156] on input "text" at bounding box center [145, 154] width 164 height 23
click at [204, 802] on button "Run search" at bounding box center [158, 792] width 216 height 23
click at [198, 189] on span "chief technological officer" at bounding box center [158, 182] width 87 height 11
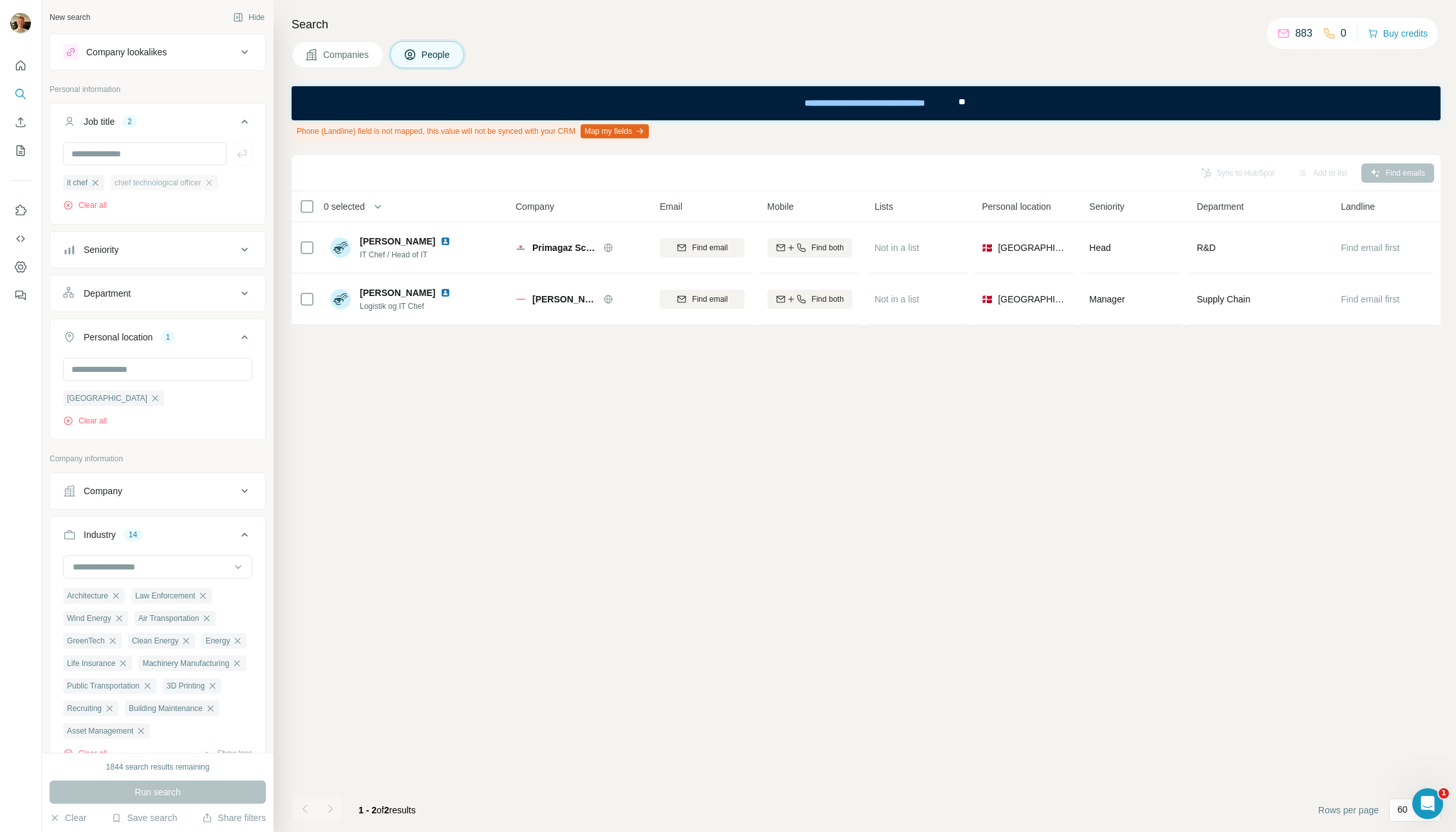
click at [198, 189] on span "chief technological officer" at bounding box center [158, 182] width 87 height 11
copy div "chief technological officer"
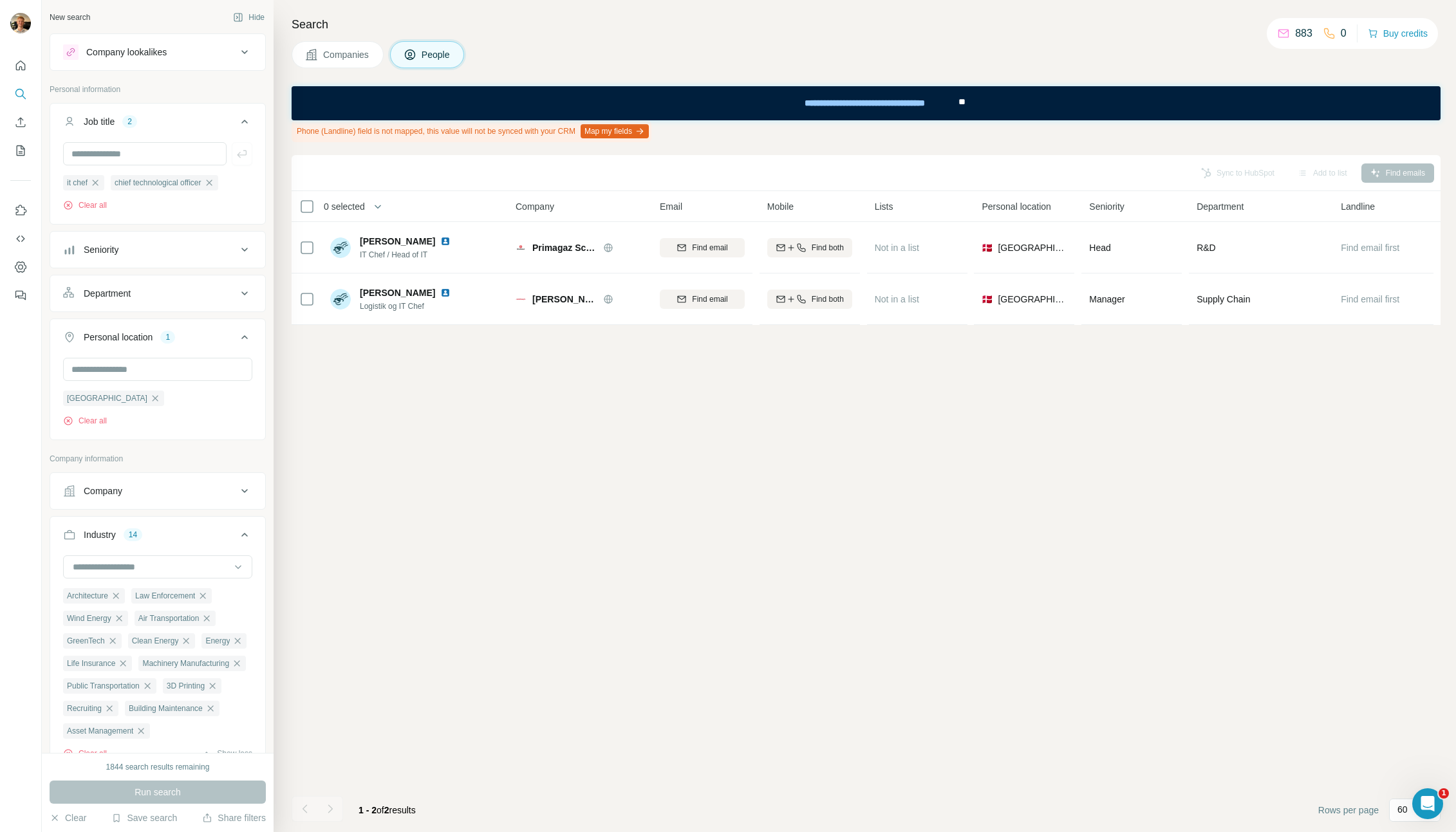
click at [180, 198] on div "it chef chief technological officer Clear all" at bounding box center [158, 192] width 190 height 37
click at [156, 154] on input "text" at bounding box center [145, 154] width 164 height 23
type input "***"
click at [235, 152] on icon "button" at bounding box center [241, 154] width 13 height 13
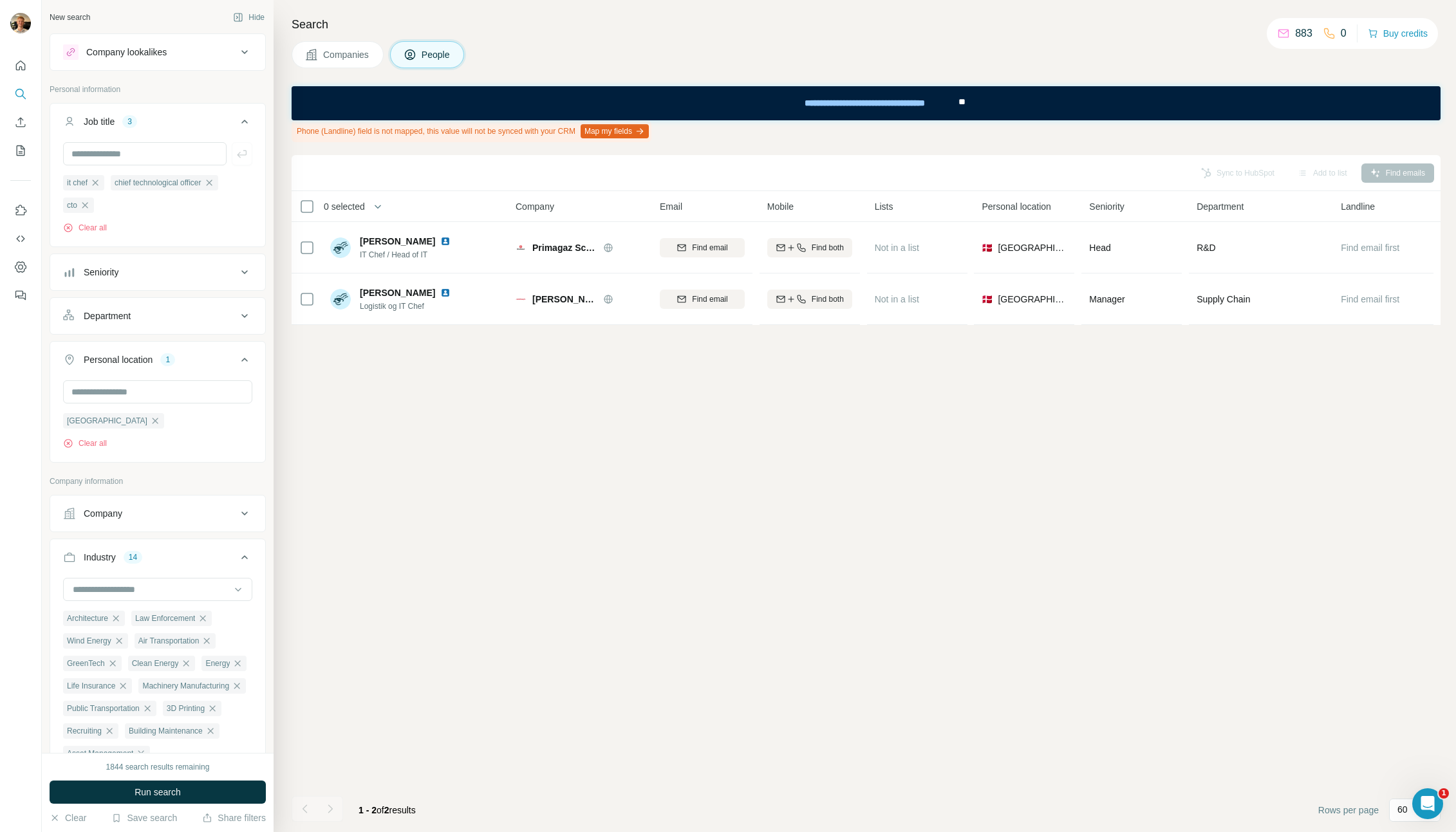
click at [181, 771] on div "1844 search results remaining" at bounding box center [158, 767] width 104 height 11
click at [180, 789] on span "Run search" at bounding box center [158, 792] width 47 height 13
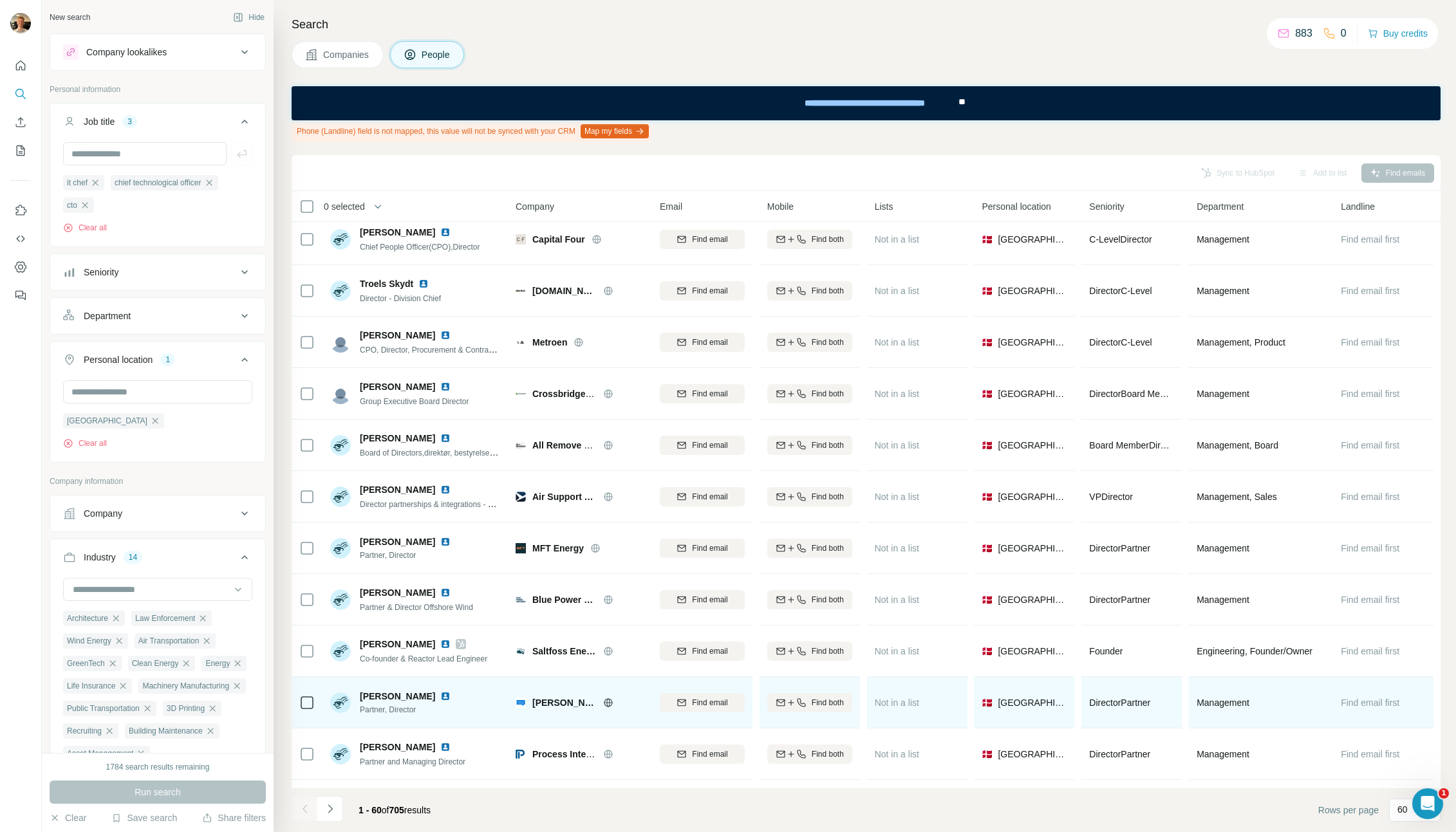
scroll to position [1287, 0]
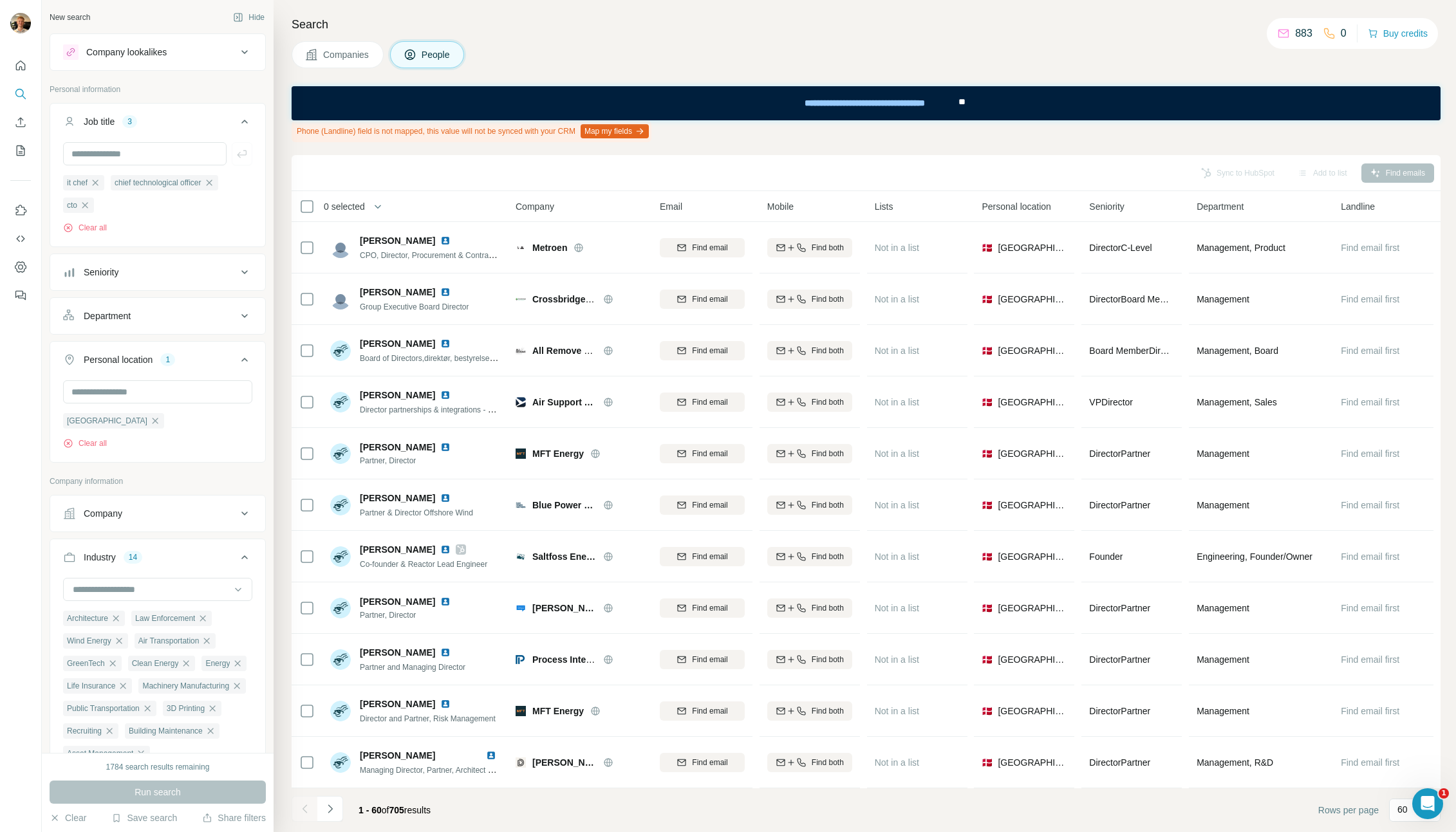
click at [96, 182] on icon "button" at bounding box center [95, 182] width 6 height 6
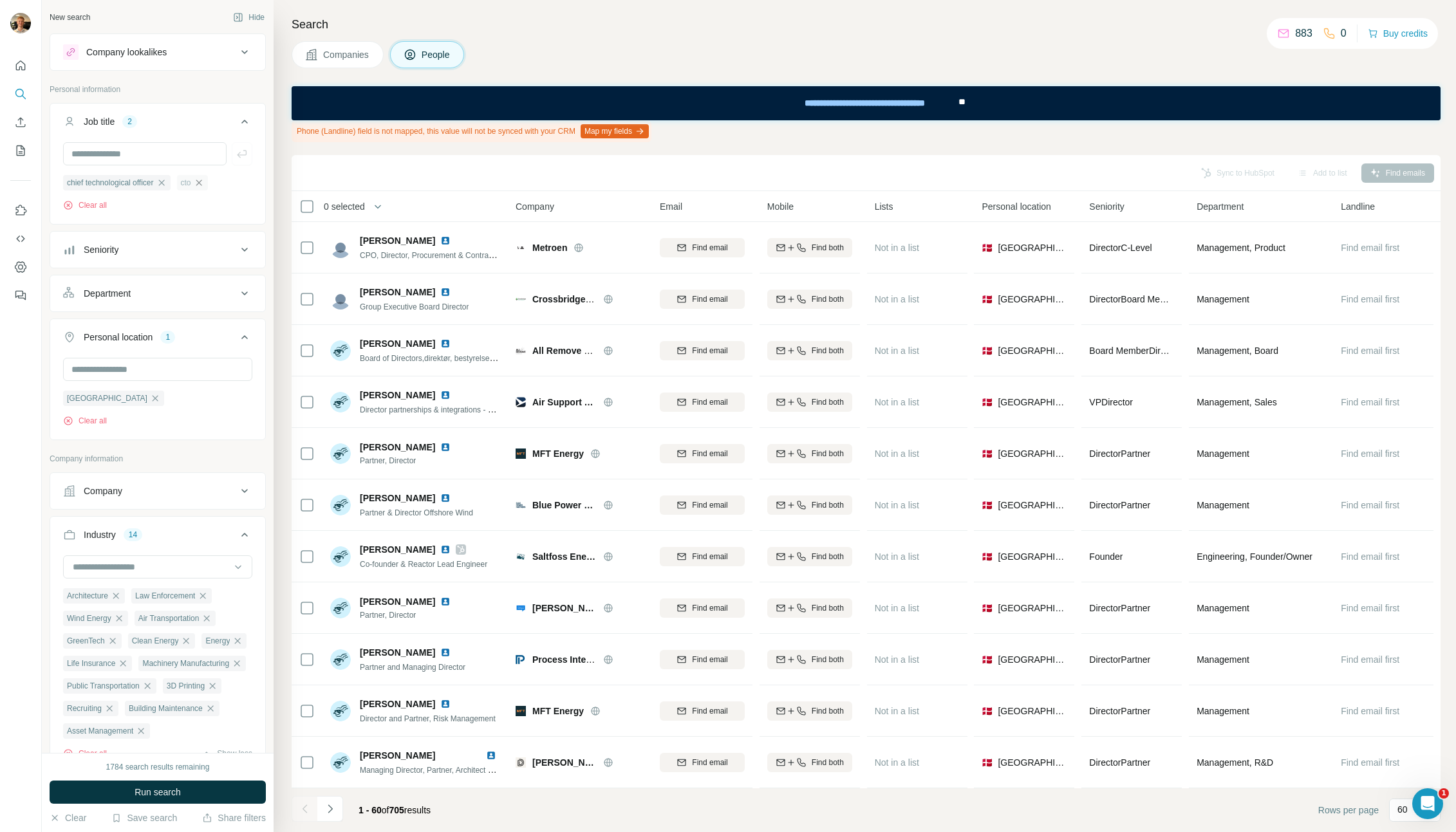
click at [204, 182] on icon "button" at bounding box center [198, 182] width 10 height 10
click at [167, 184] on icon "button" at bounding box center [161, 182] width 10 height 10
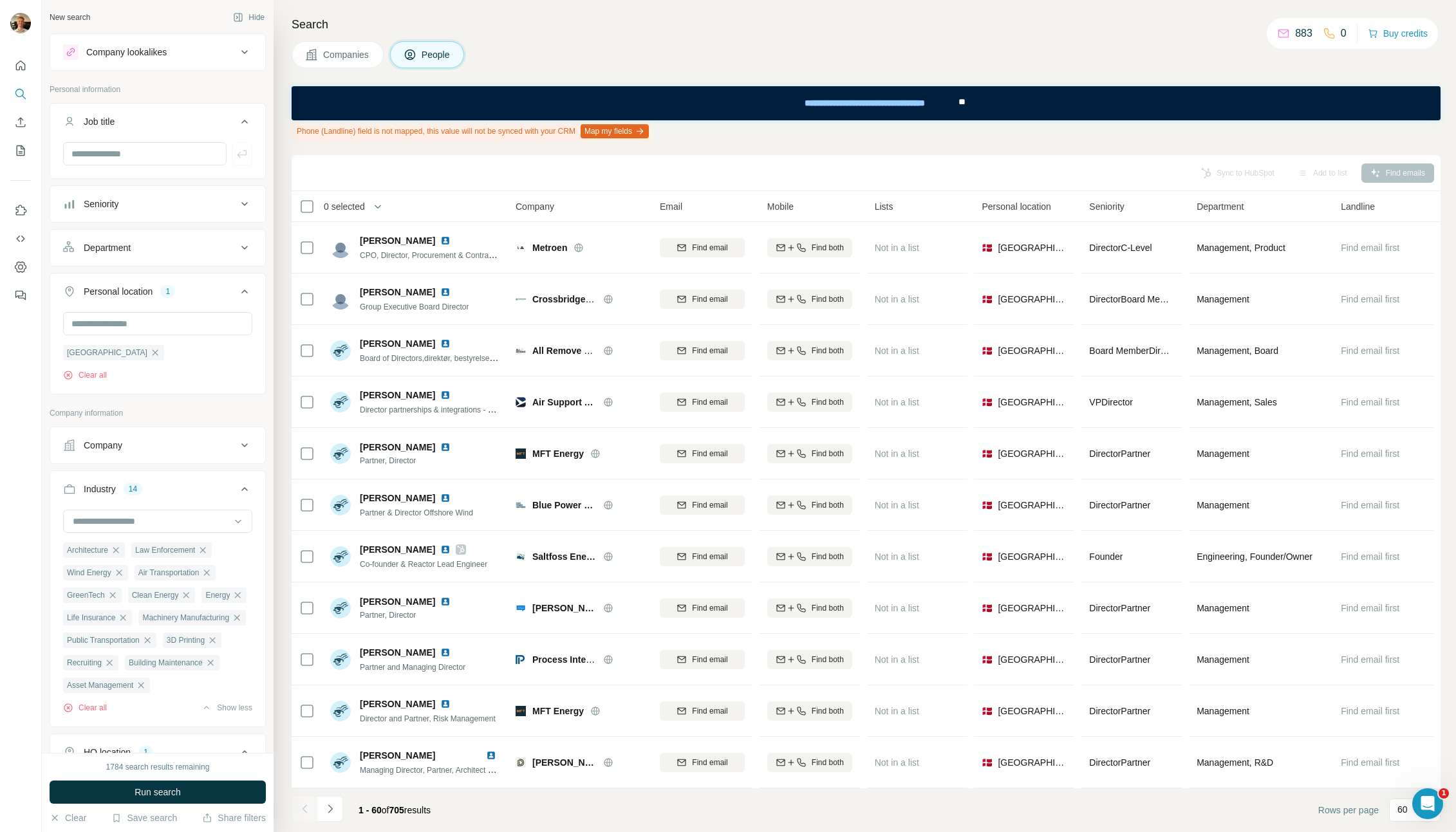
click at [140, 252] on div "Department" at bounding box center [150, 247] width 174 height 13
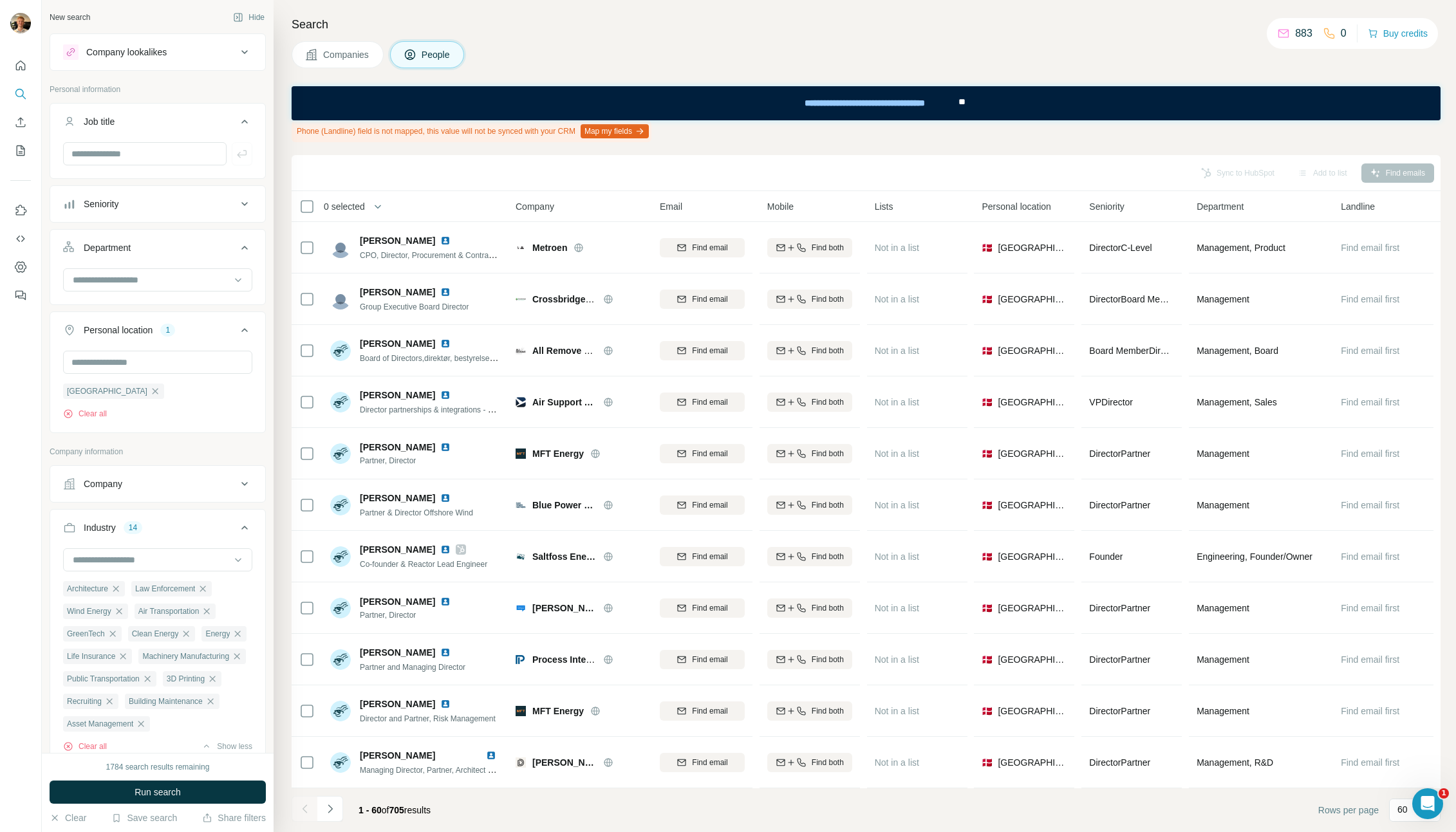
click at [110, 260] on button "Department" at bounding box center [157, 250] width 215 height 36
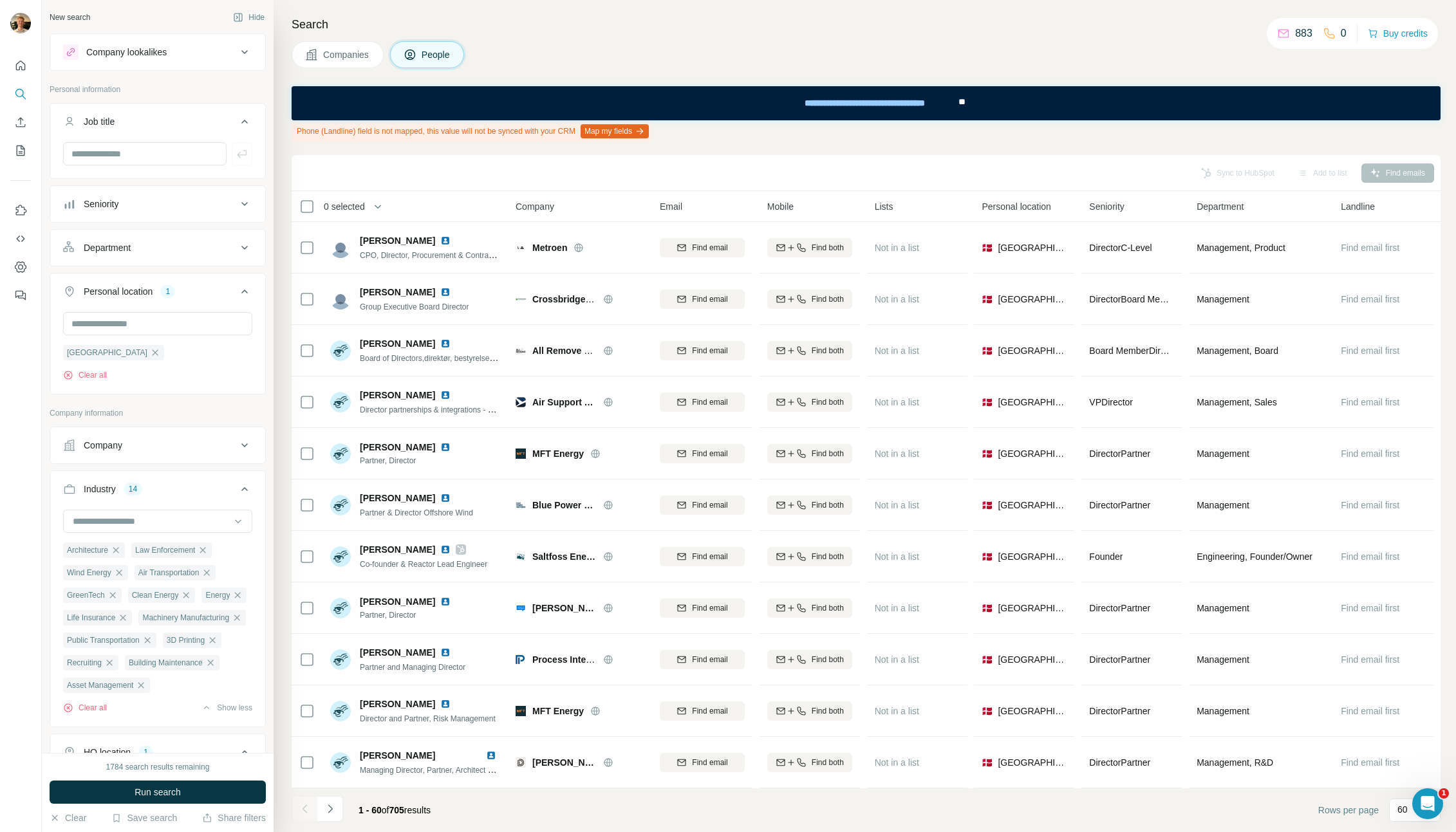
click at [120, 281] on button "Personal location 1" at bounding box center [157, 294] width 215 height 36
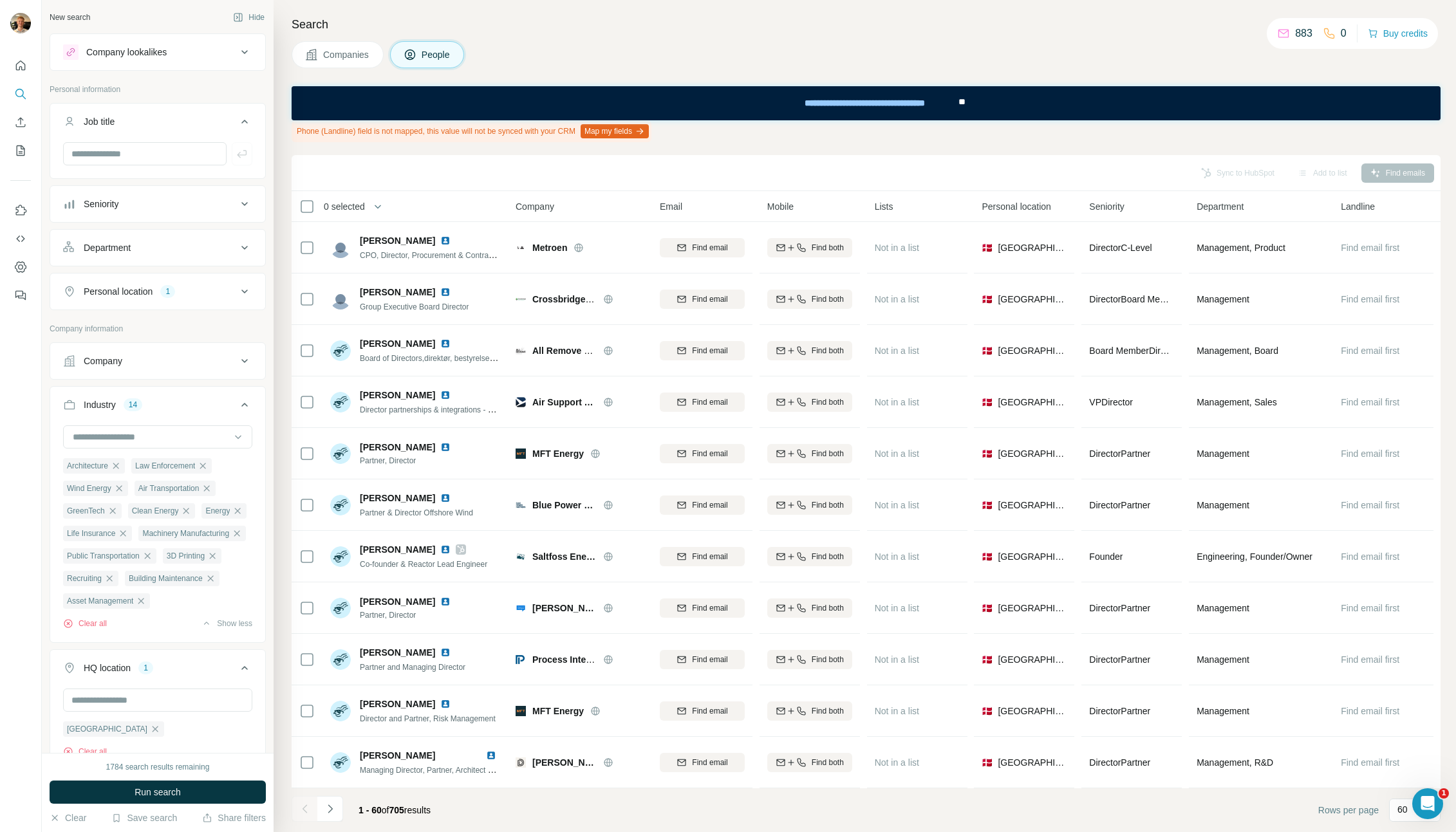
click at [116, 246] on div "Department" at bounding box center [107, 247] width 47 height 13
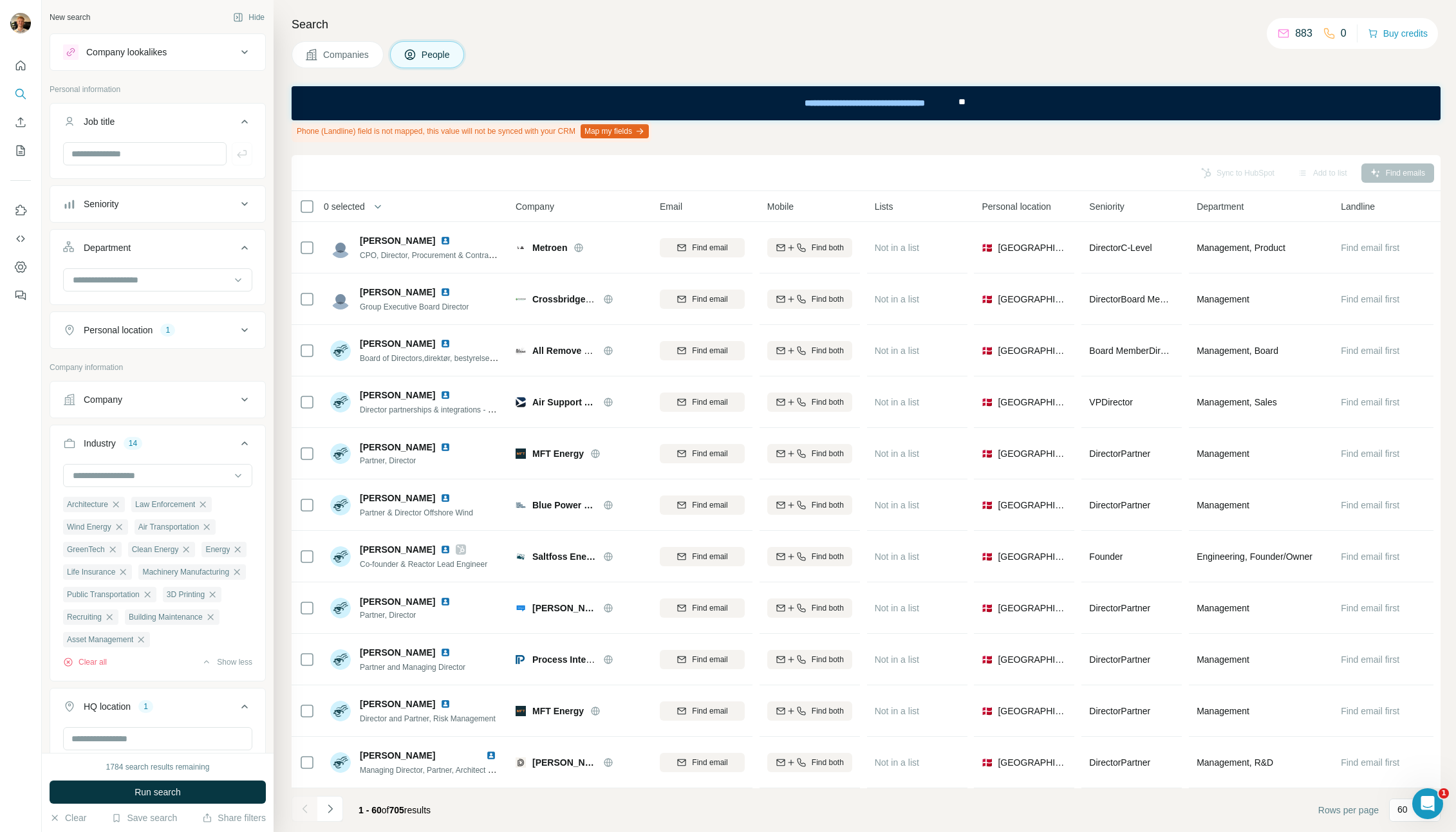
click at [116, 275] on input at bounding box center [150, 279] width 159 height 14
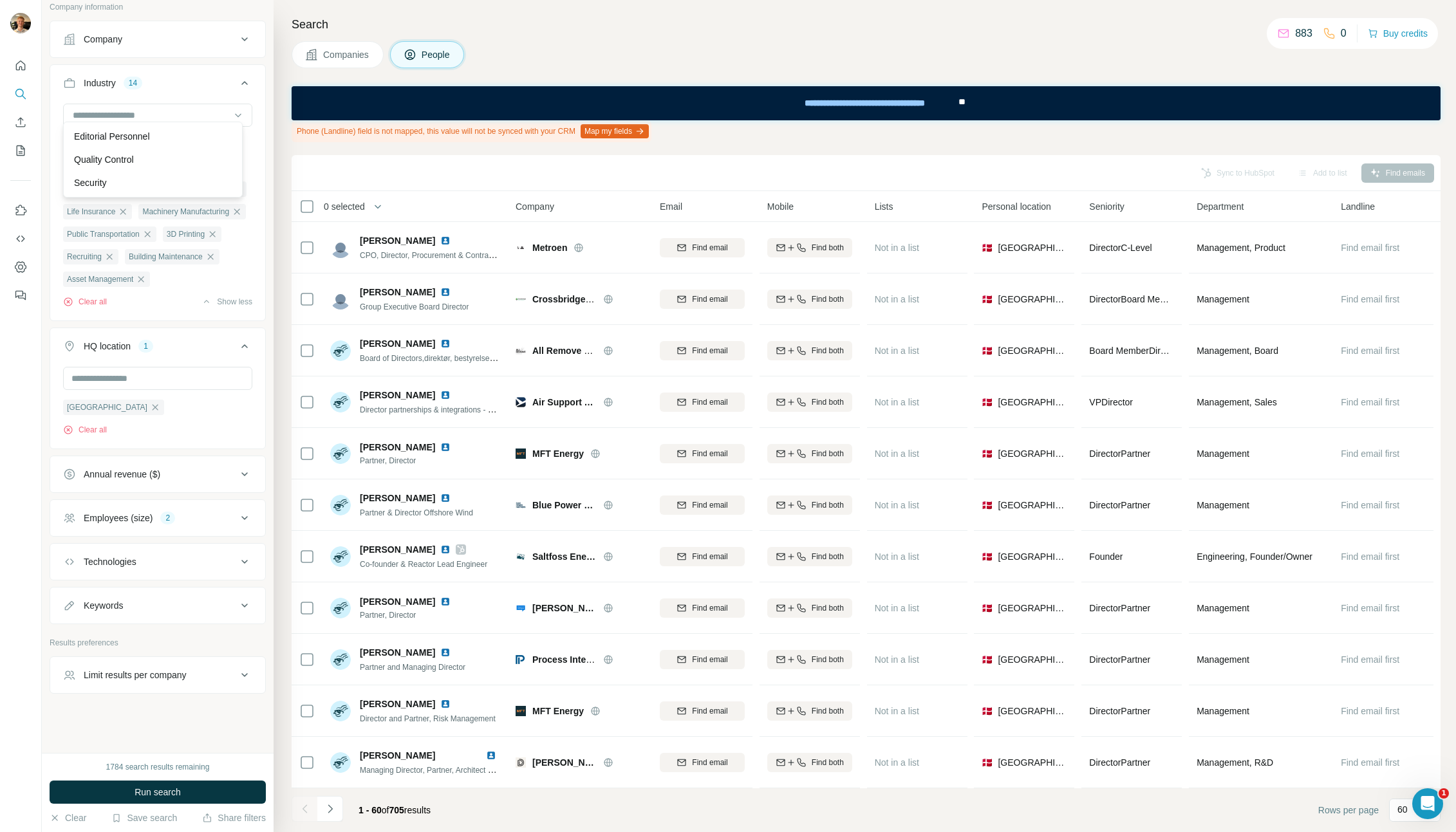
scroll to position [67, 0]
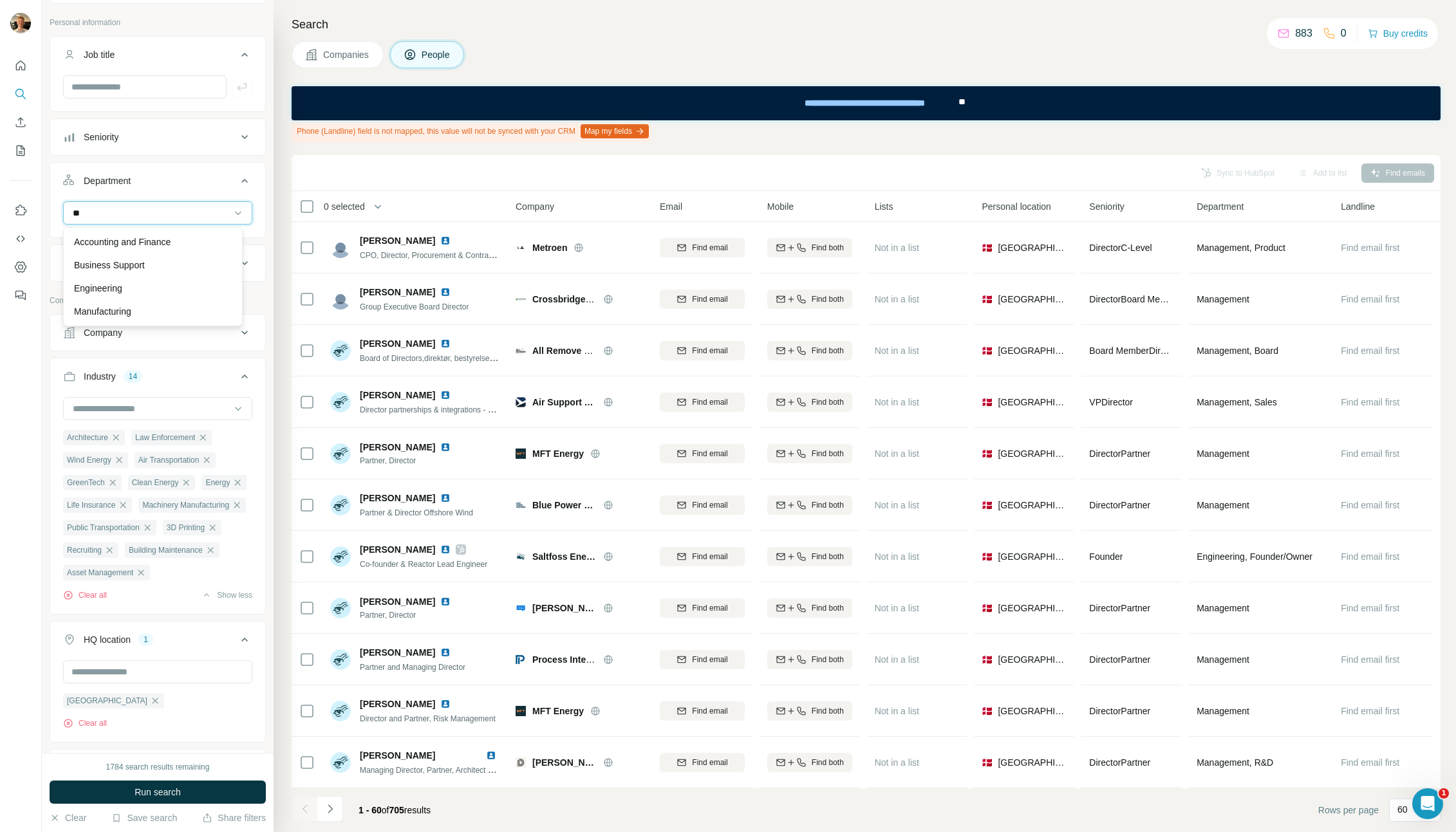
type input "*"
click at [174, 188] on button "Department" at bounding box center [157, 184] width 215 height 36
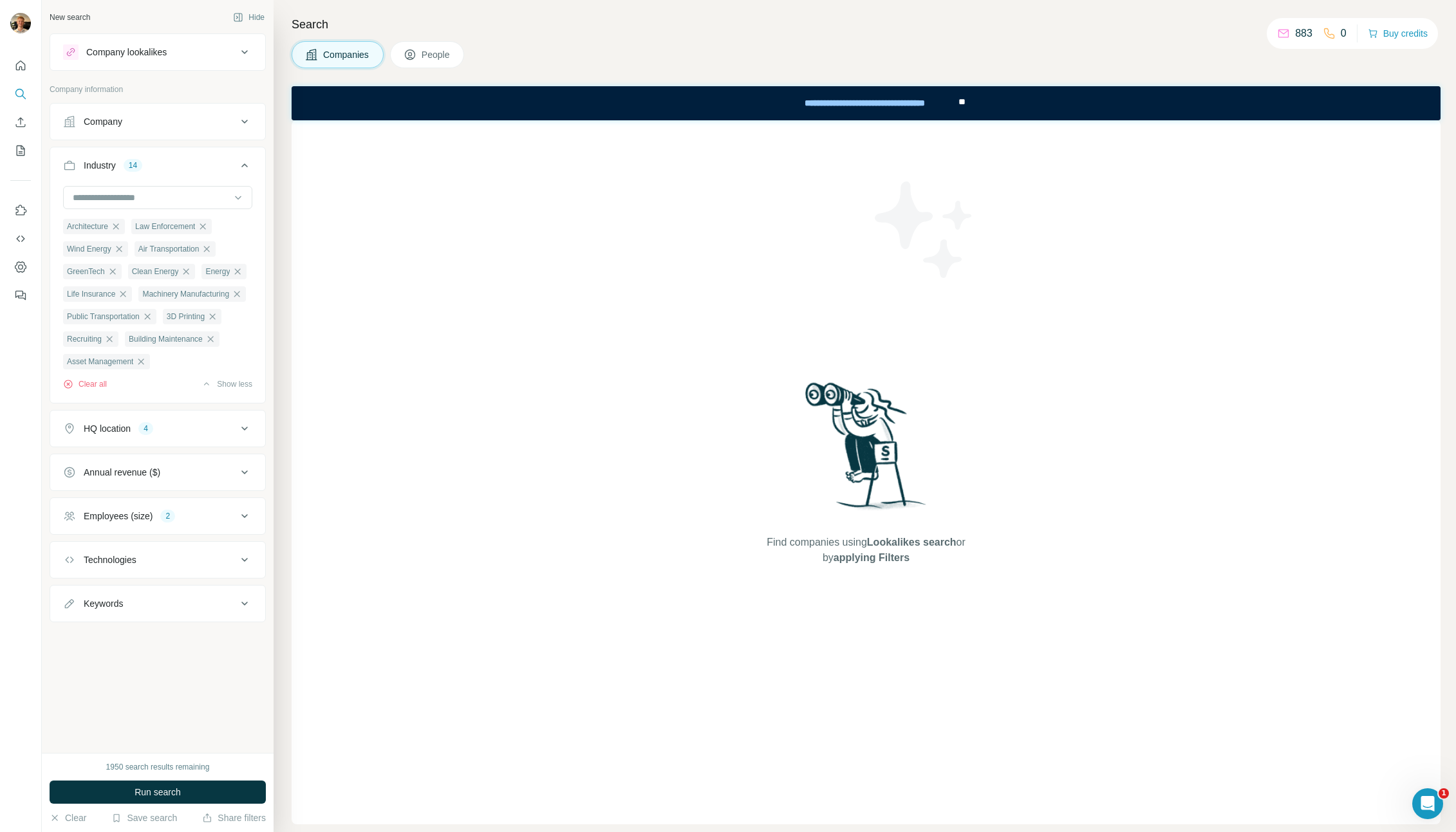
scroll to position [708, 0]
click at [146, 434] on div "4" at bounding box center [146, 428] width 15 height 11
drag, startPoint x: 444, startPoint y: 59, endPoint x: 402, endPoint y: 134, distance: 86.0
click at [402, 194] on div "Find companies using Lookalikes search or by applying Filters" at bounding box center [865, 472] width 1149 height 704
click at [409, 57] on icon at bounding box center [410, 55] width 13 height 13
